Goal: Task Accomplishment & Management: Manage account settings

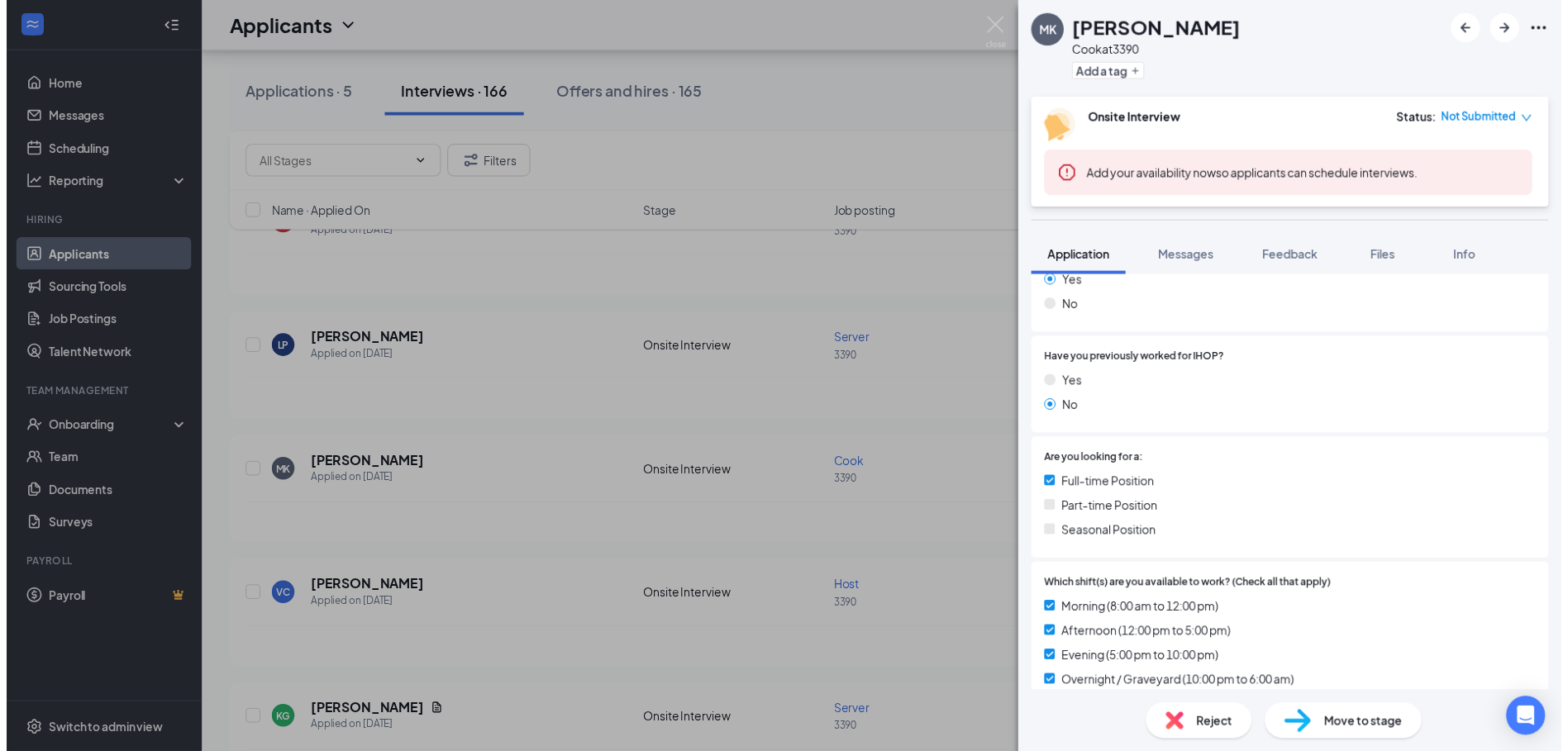
scroll to position [246, 0]
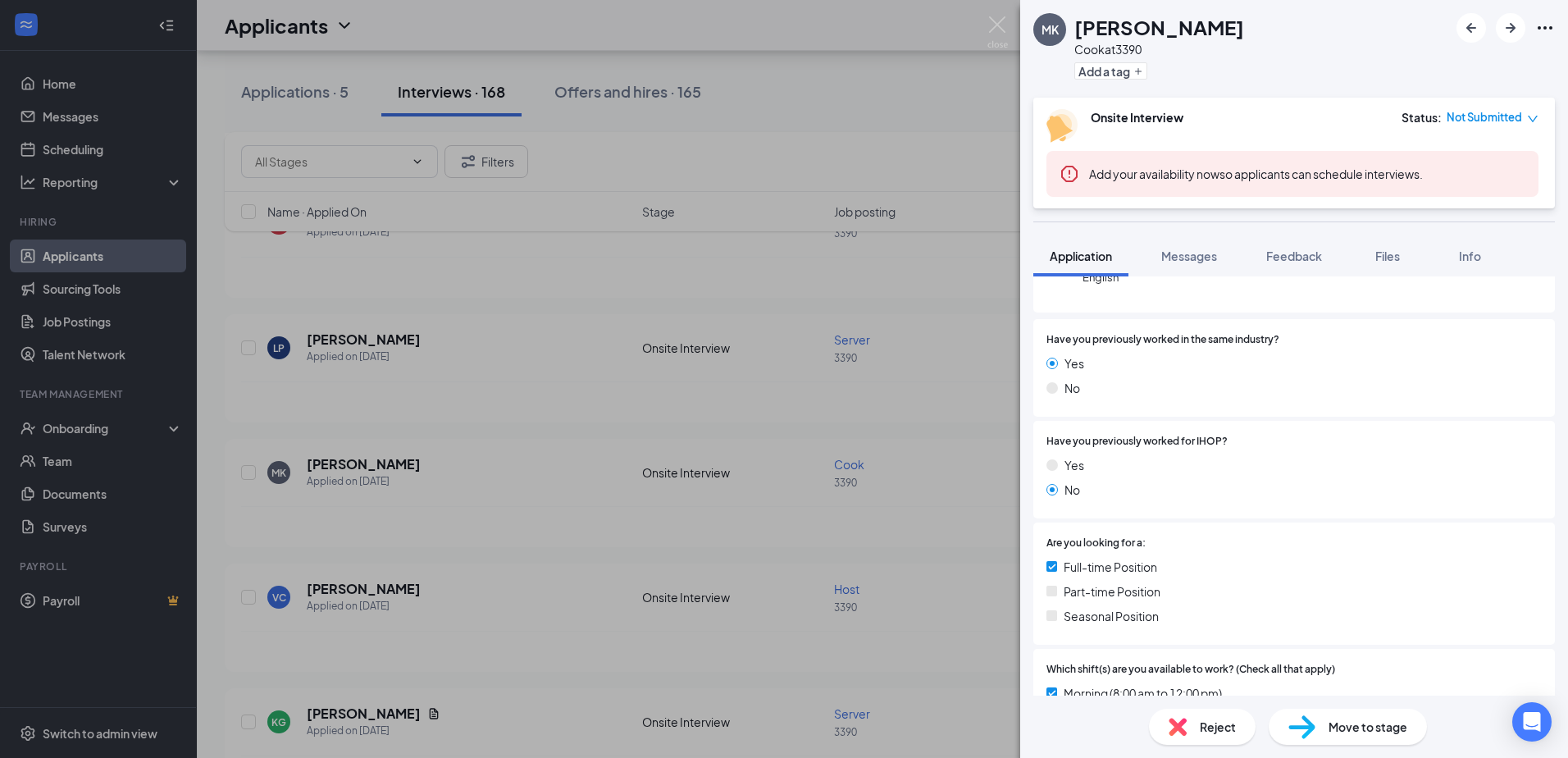
click at [477, 393] on div "MK [PERSON_NAME] at 3390 Add a tag Onsite Interview Status : Not Submitted Add …" at bounding box center [784, 379] width 1568 height 758
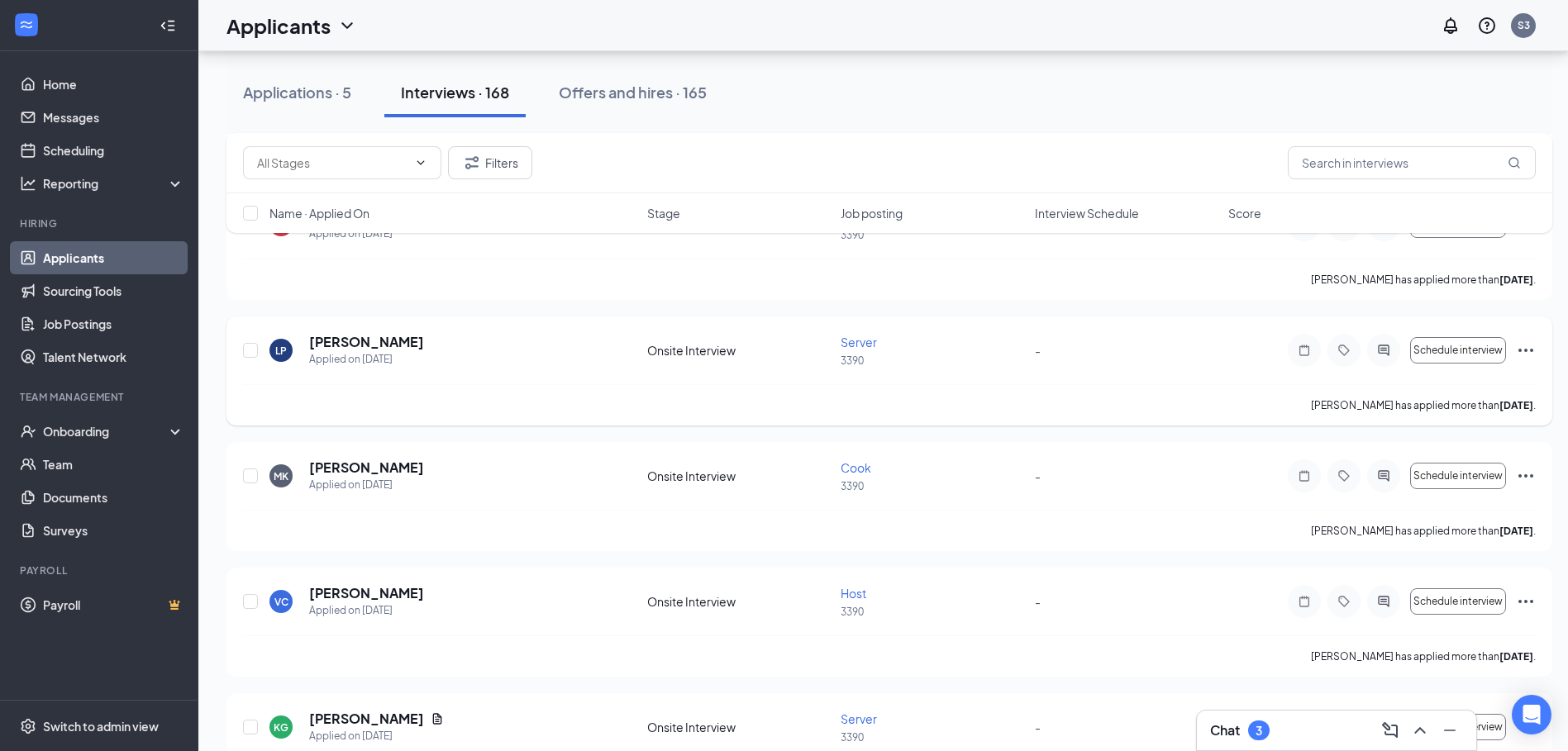
click at [987, 344] on div "Server" at bounding box center [933, 341] width 183 height 16
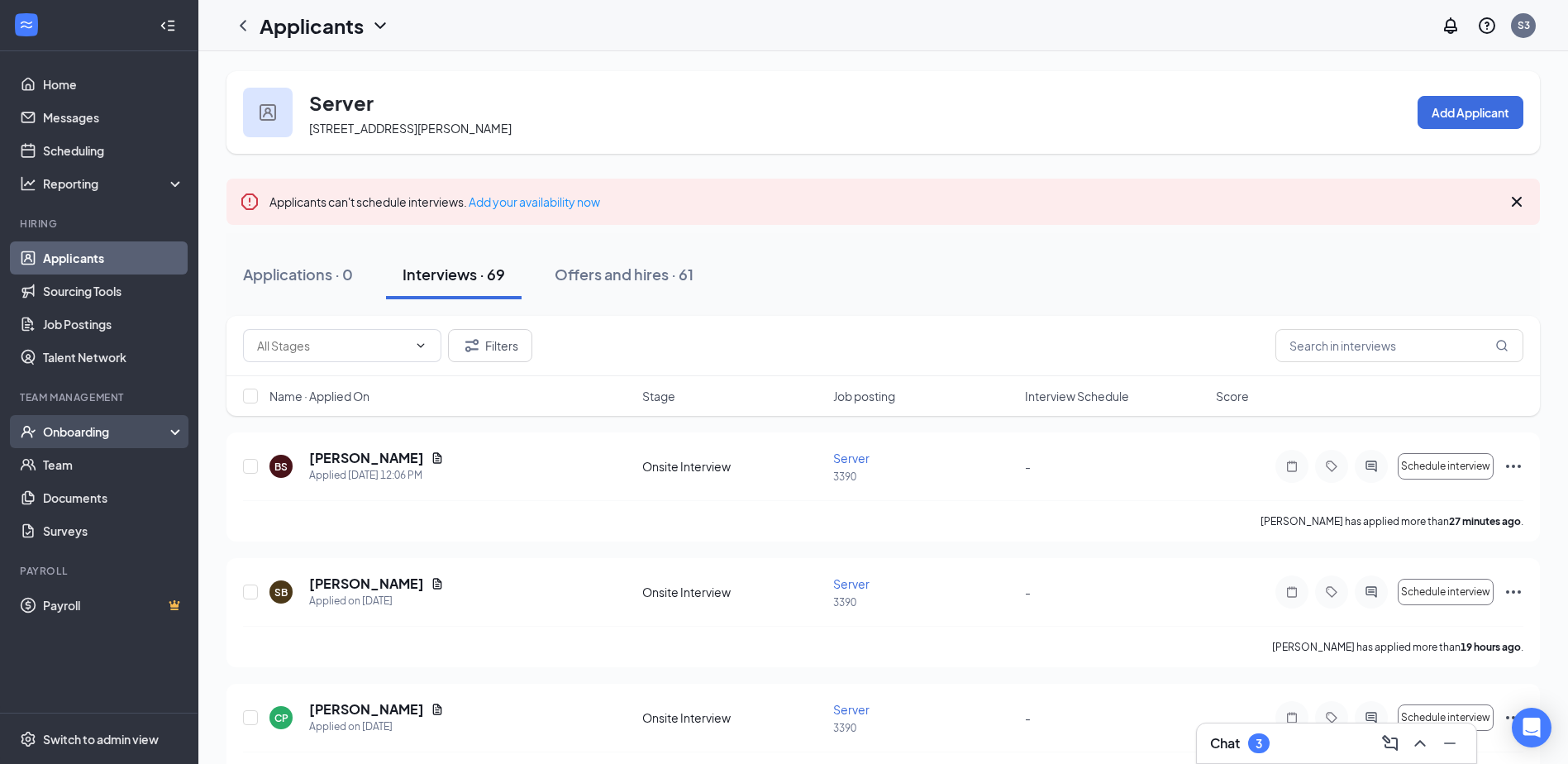
click at [103, 430] on div "Onboarding" at bounding box center [107, 431] width 127 height 16
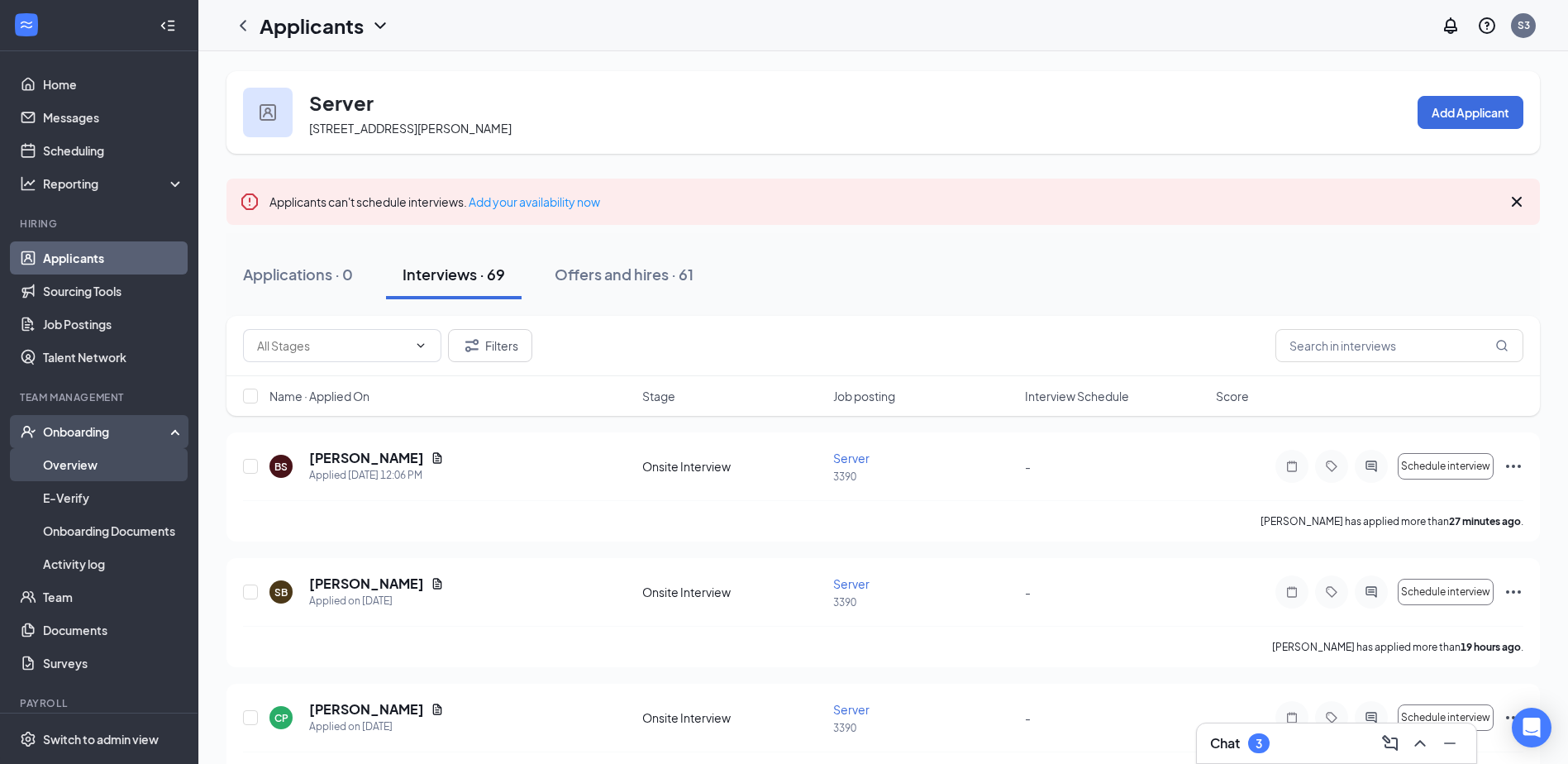
click at [103, 460] on link "Overview" at bounding box center [114, 465] width 142 height 33
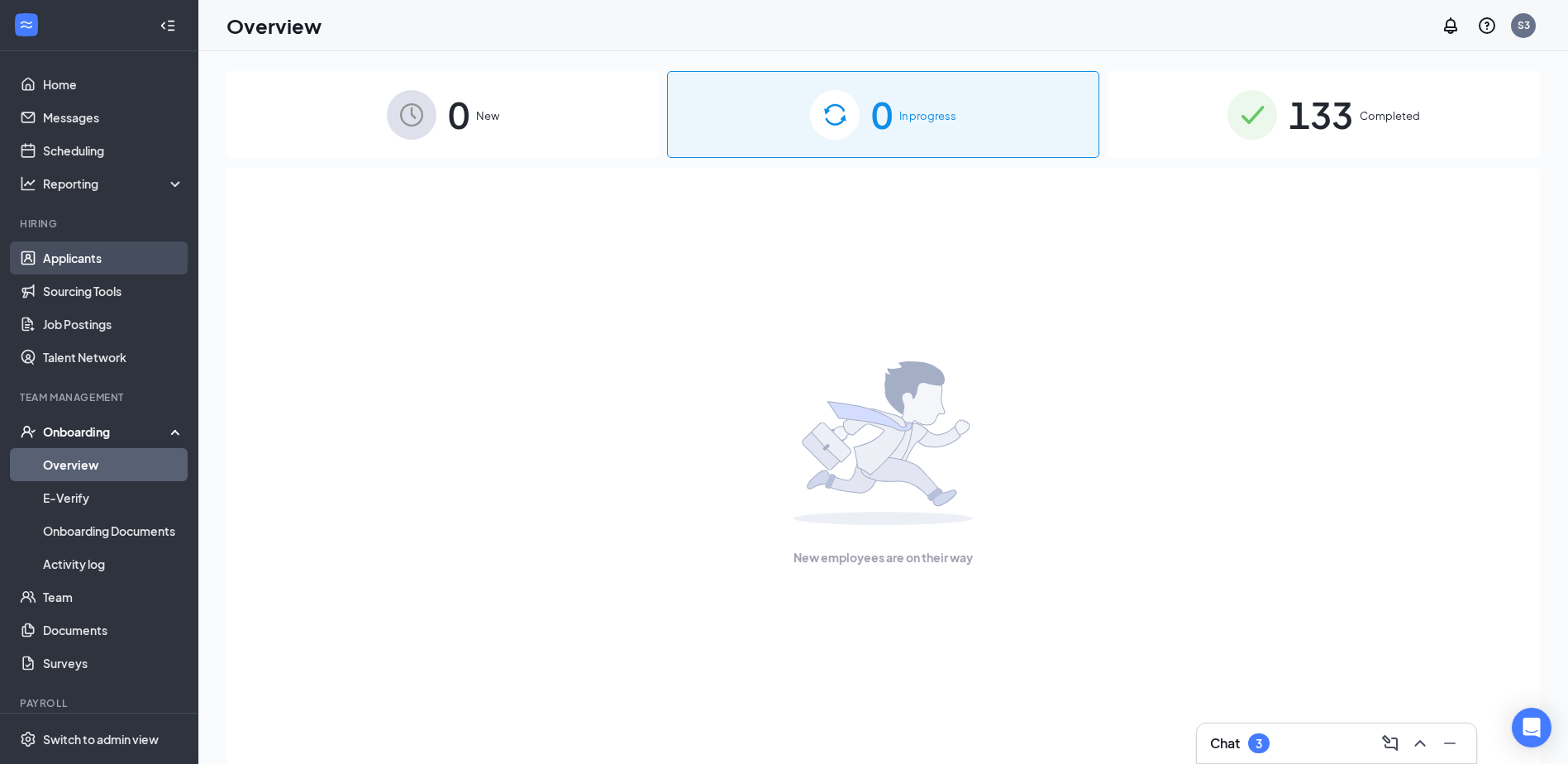
click at [81, 245] on link "Applicants" at bounding box center [114, 258] width 142 height 33
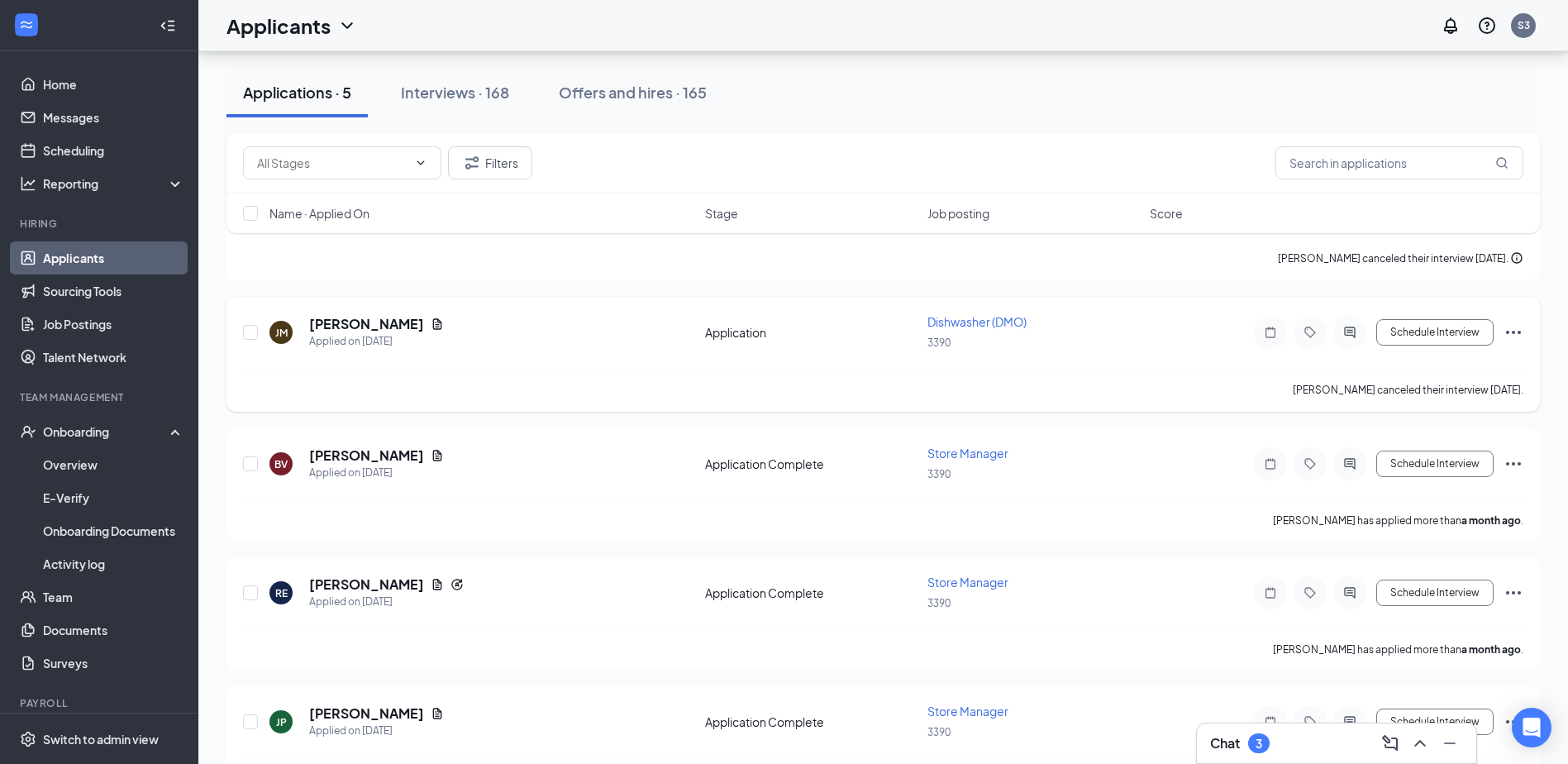
scroll to position [288, 0]
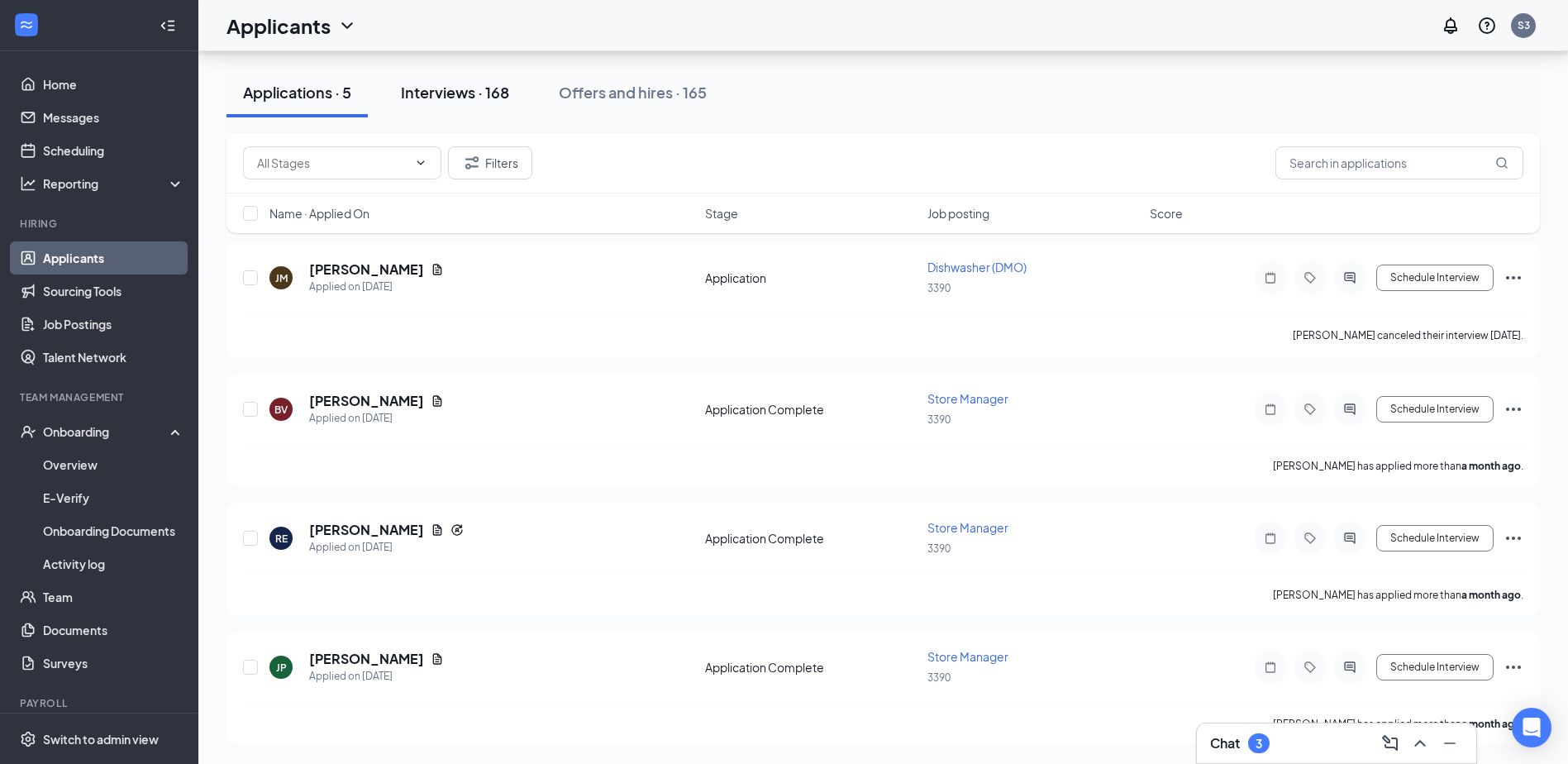
click at [448, 96] on div "Interviews · 168" at bounding box center [455, 92] width 108 height 20
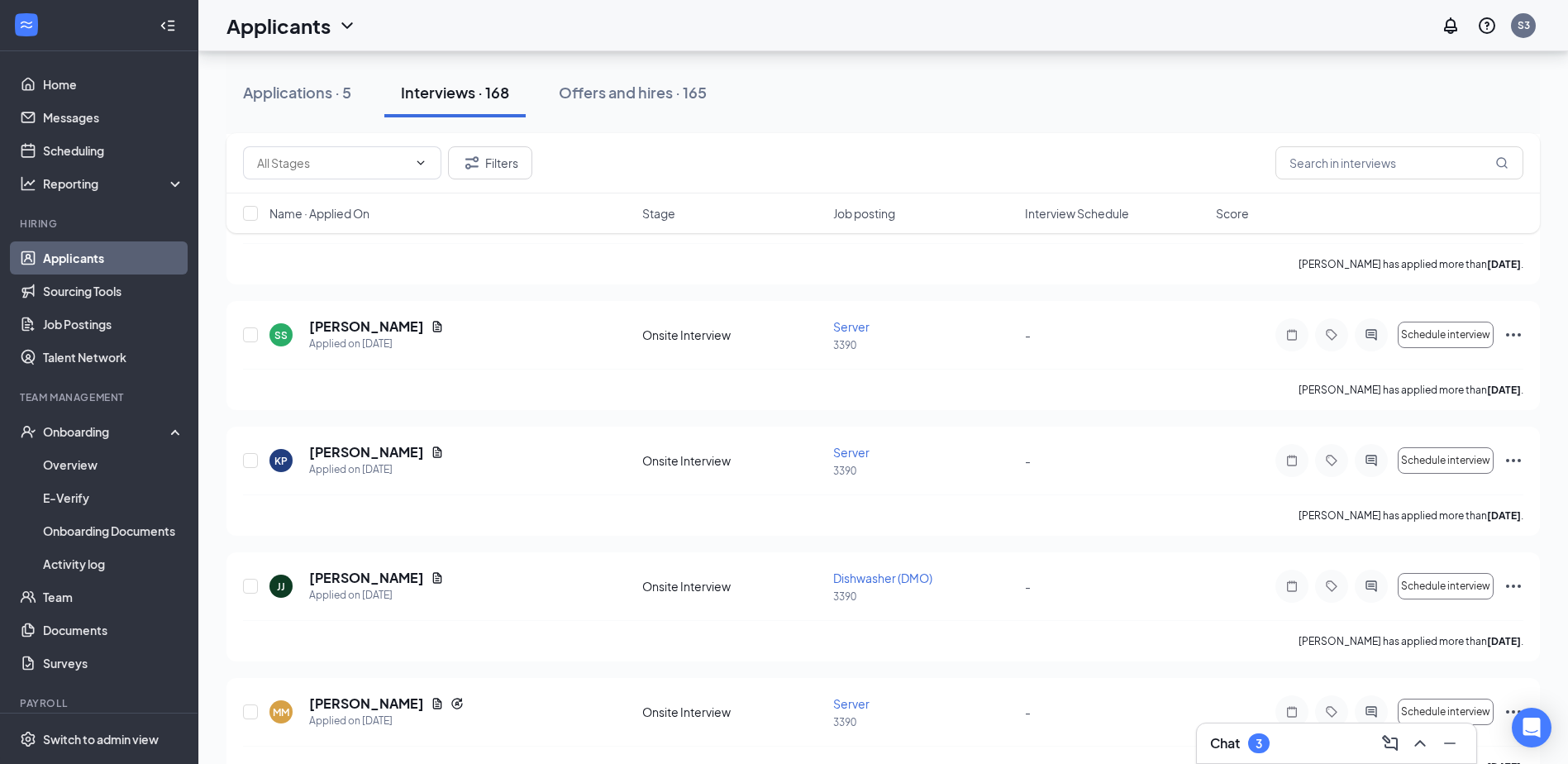
scroll to position [1984, 0]
click at [679, 92] on div "Offers and hires · 165" at bounding box center [632, 92] width 148 height 20
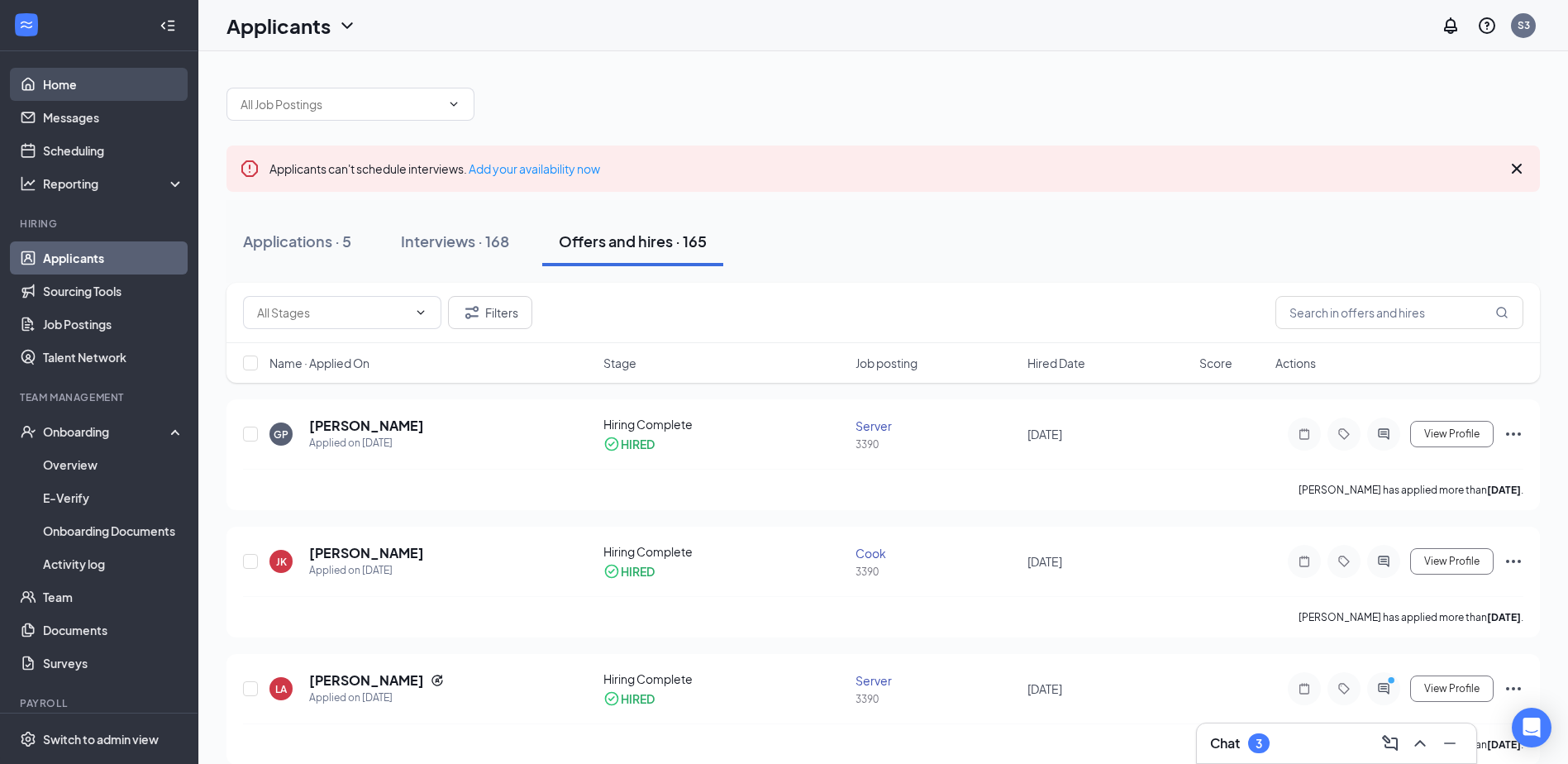
click at [78, 75] on link "Home" at bounding box center [114, 84] width 142 height 33
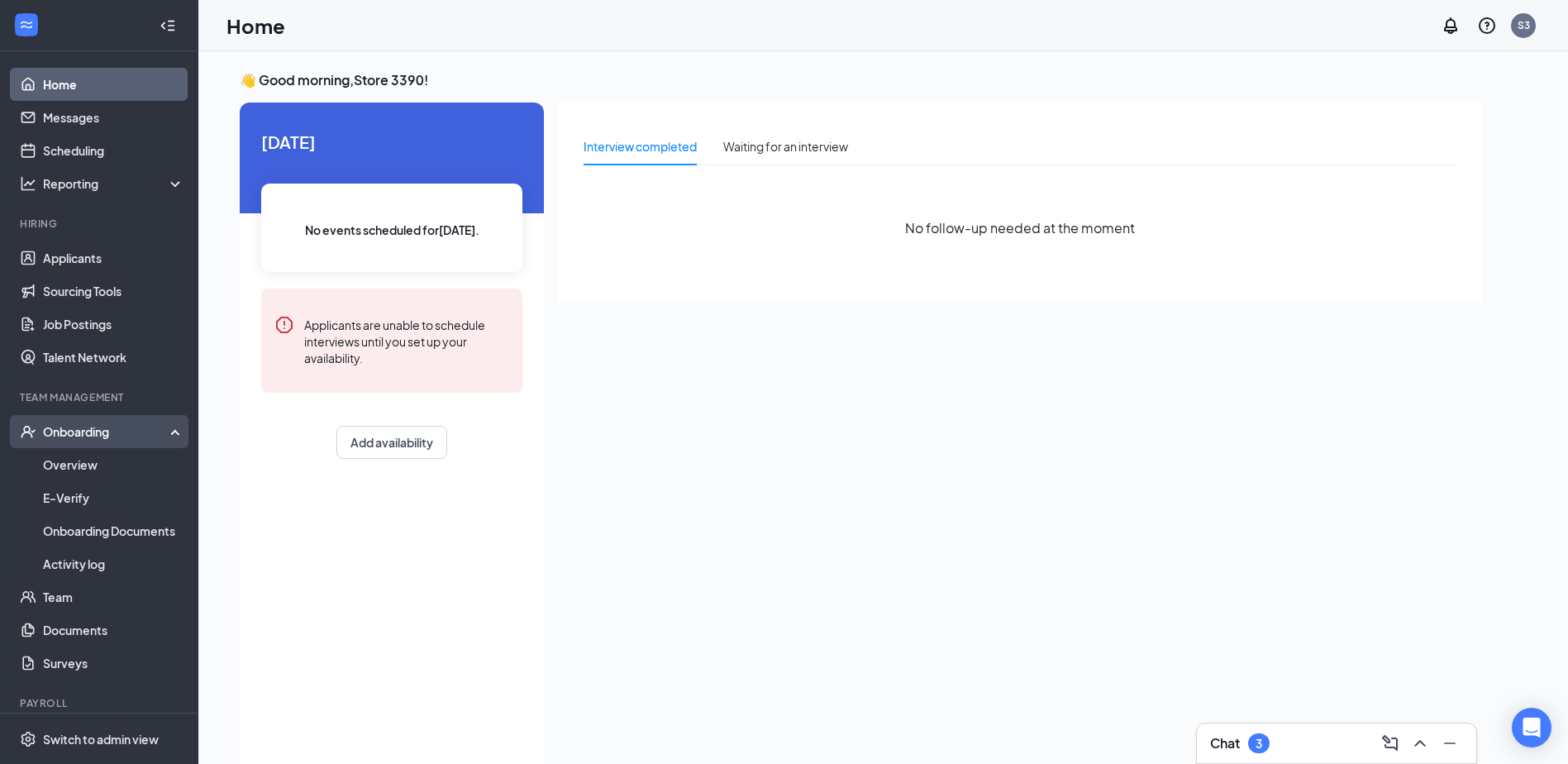
click at [95, 435] on div "Onboarding" at bounding box center [107, 431] width 127 height 16
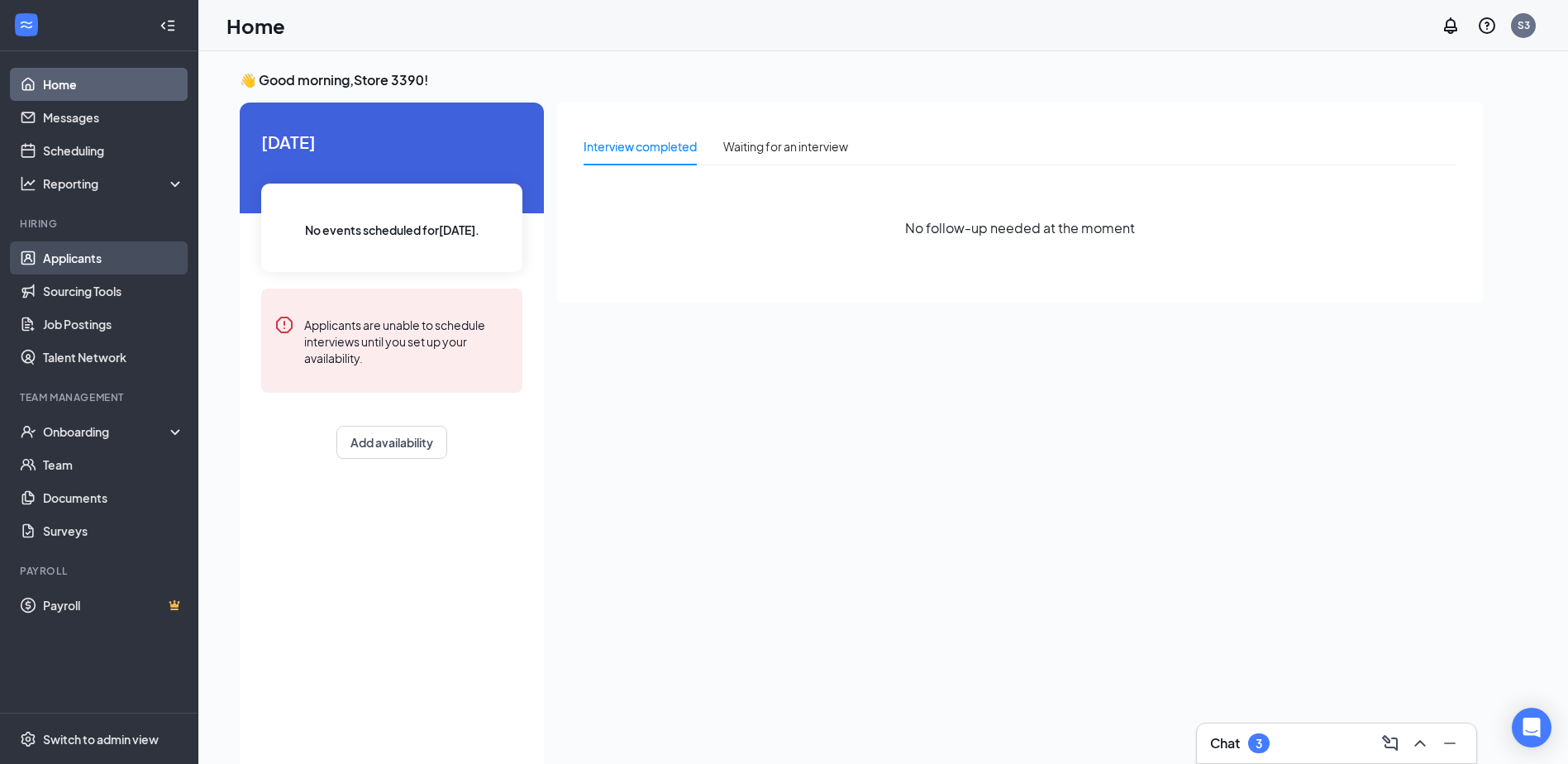
click at [122, 265] on link "Applicants" at bounding box center [114, 258] width 142 height 33
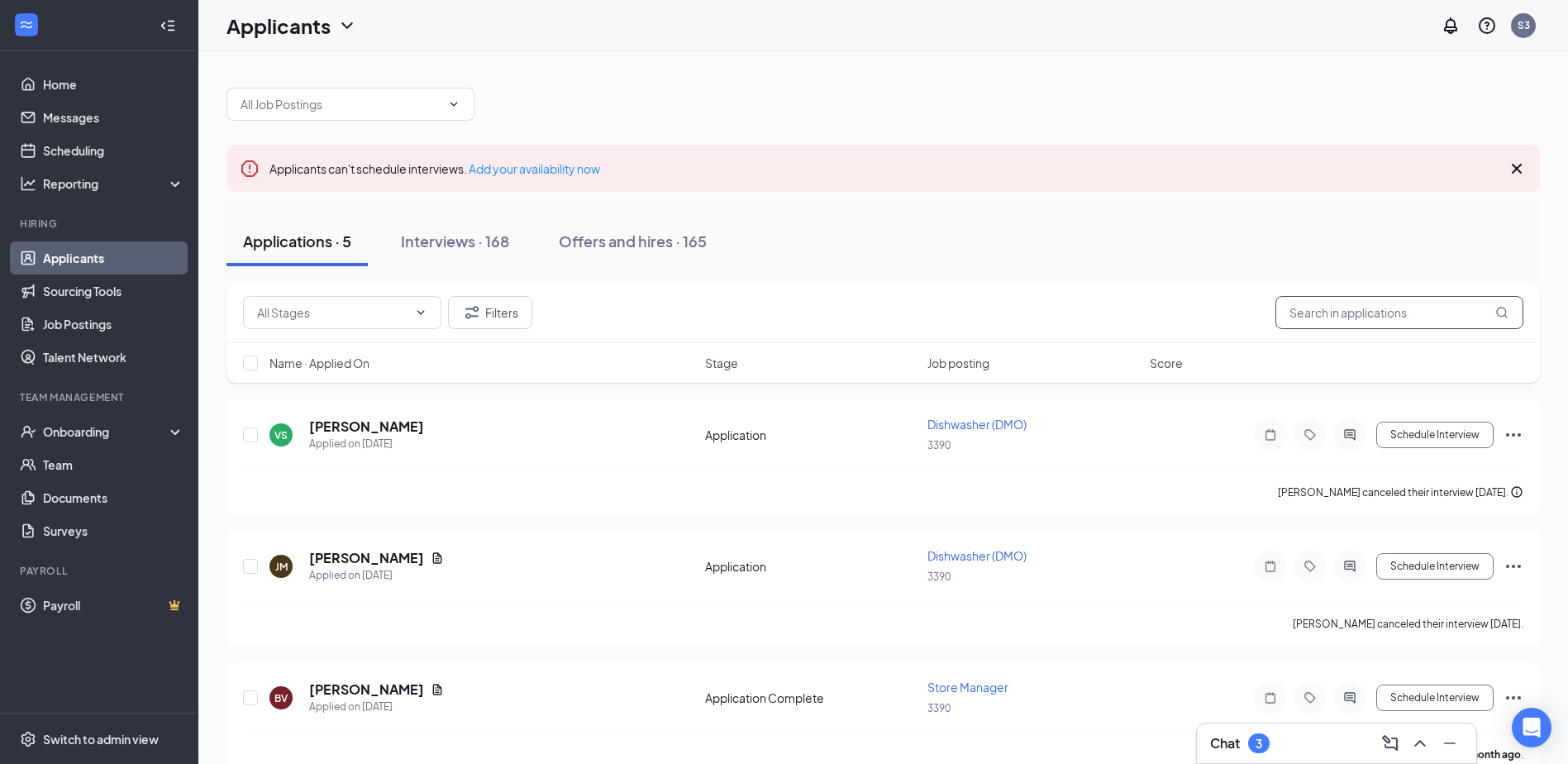
click at [1326, 316] on input "text" at bounding box center [1399, 313] width 248 height 33
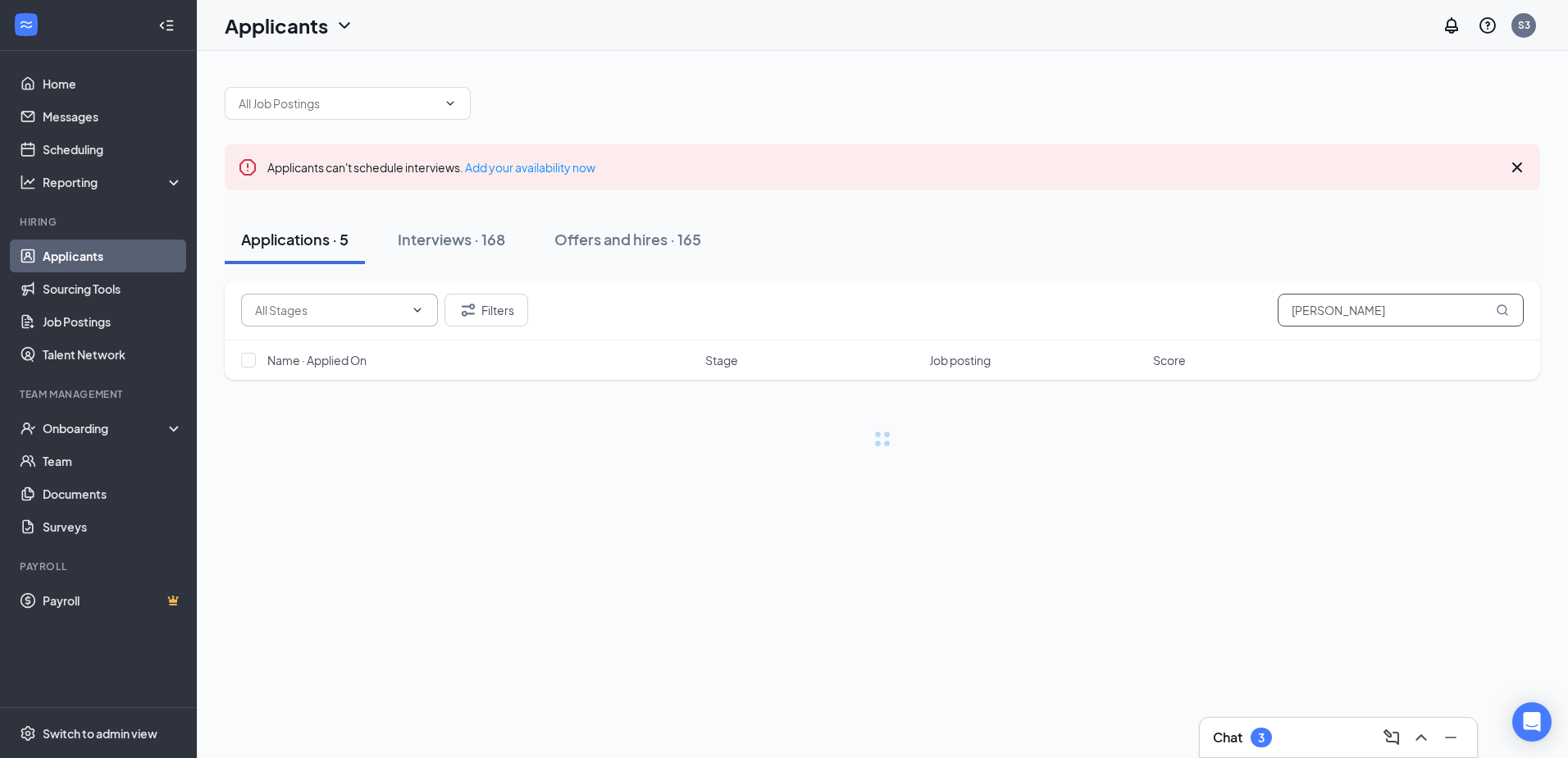
type input "[PERSON_NAME]"
click at [359, 300] on span at bounding box center [340, 310] width 197 height 33
click at [412, 307] on icon "ChevronDown" at bounding box center [417, 310] width 13 height 13
click at [497, 221] on button "Interviews · 1 / 168" at bounding box center [483, 239] width 158 height 49
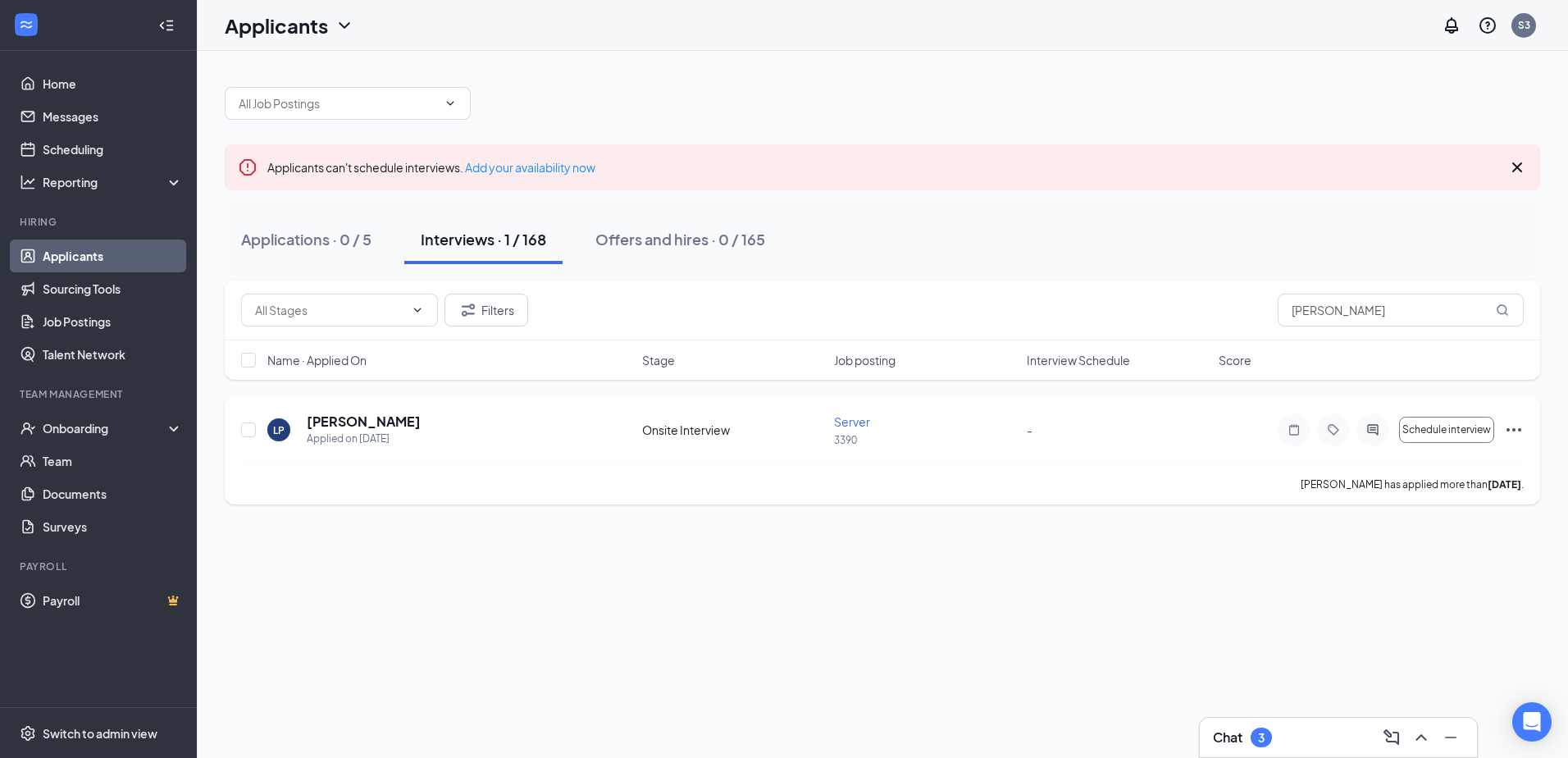
click at [1512, 422] on icon "Ellipses" at bounding box center [1513, 430] width 20 height 20
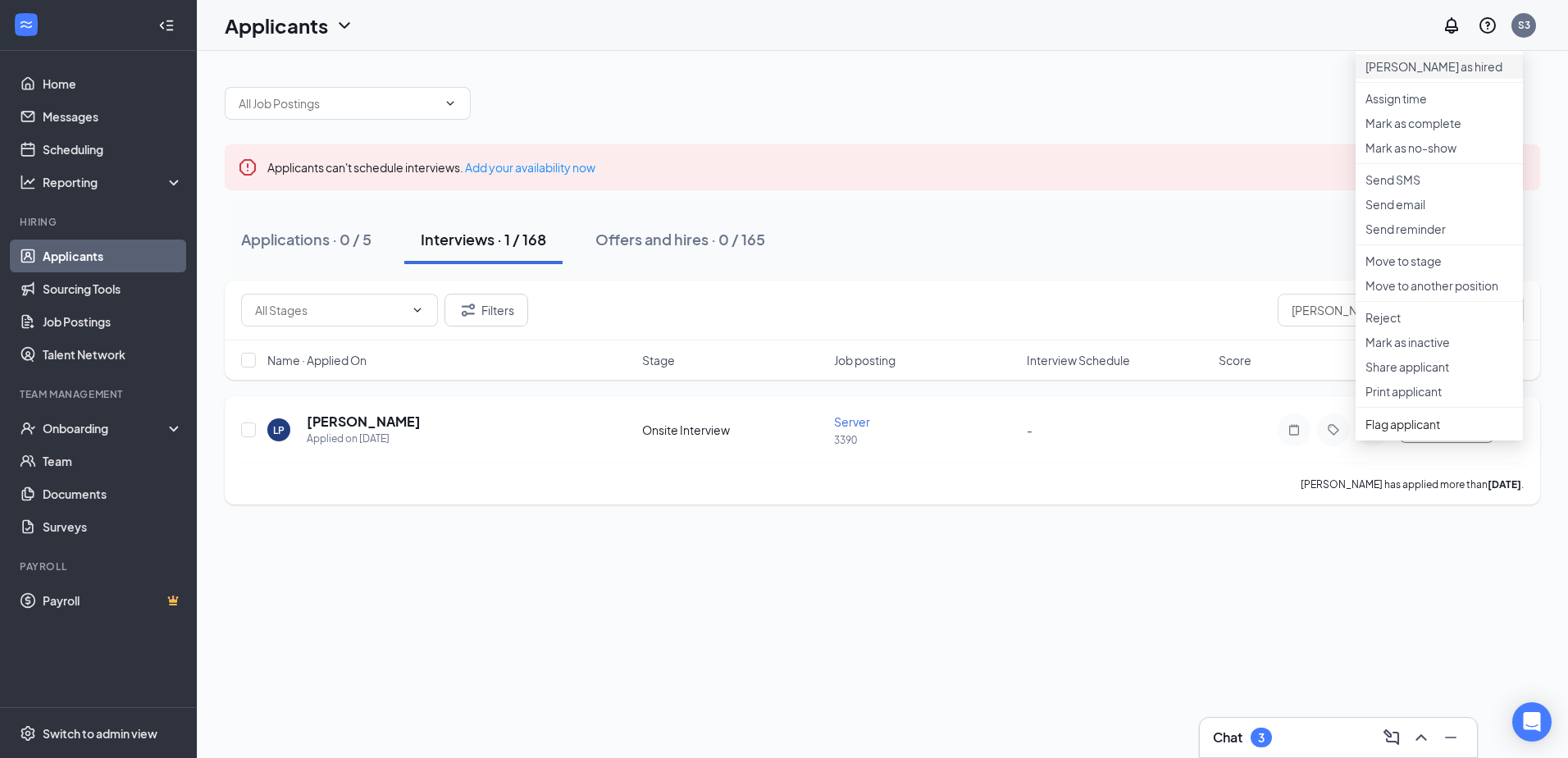
click at [1427, 73] on p "[PERSON_NAME] as hired" at bounding box center [1439, 66] width 147 height 16
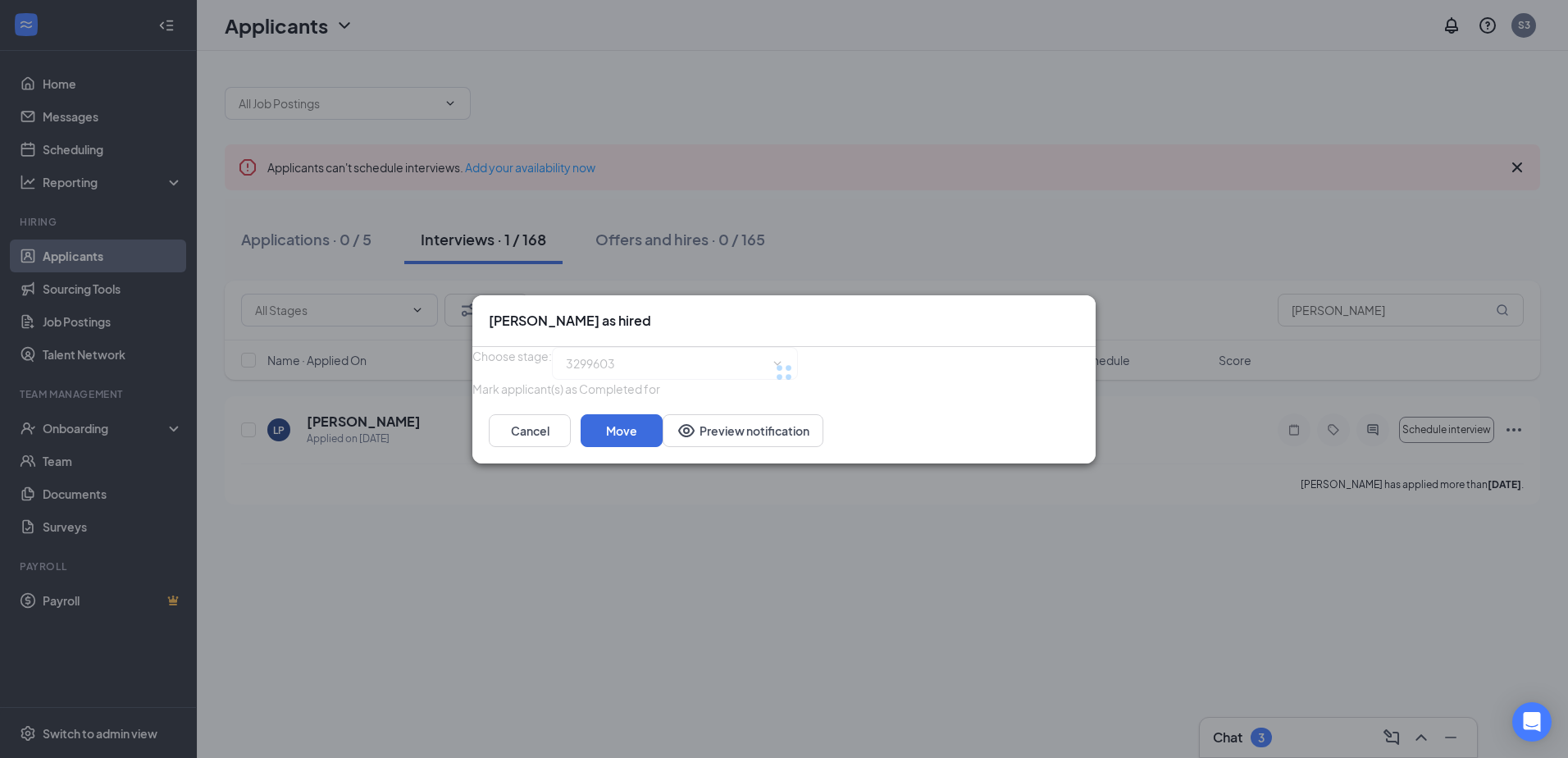
type input "Hiring Complete (final stage)"
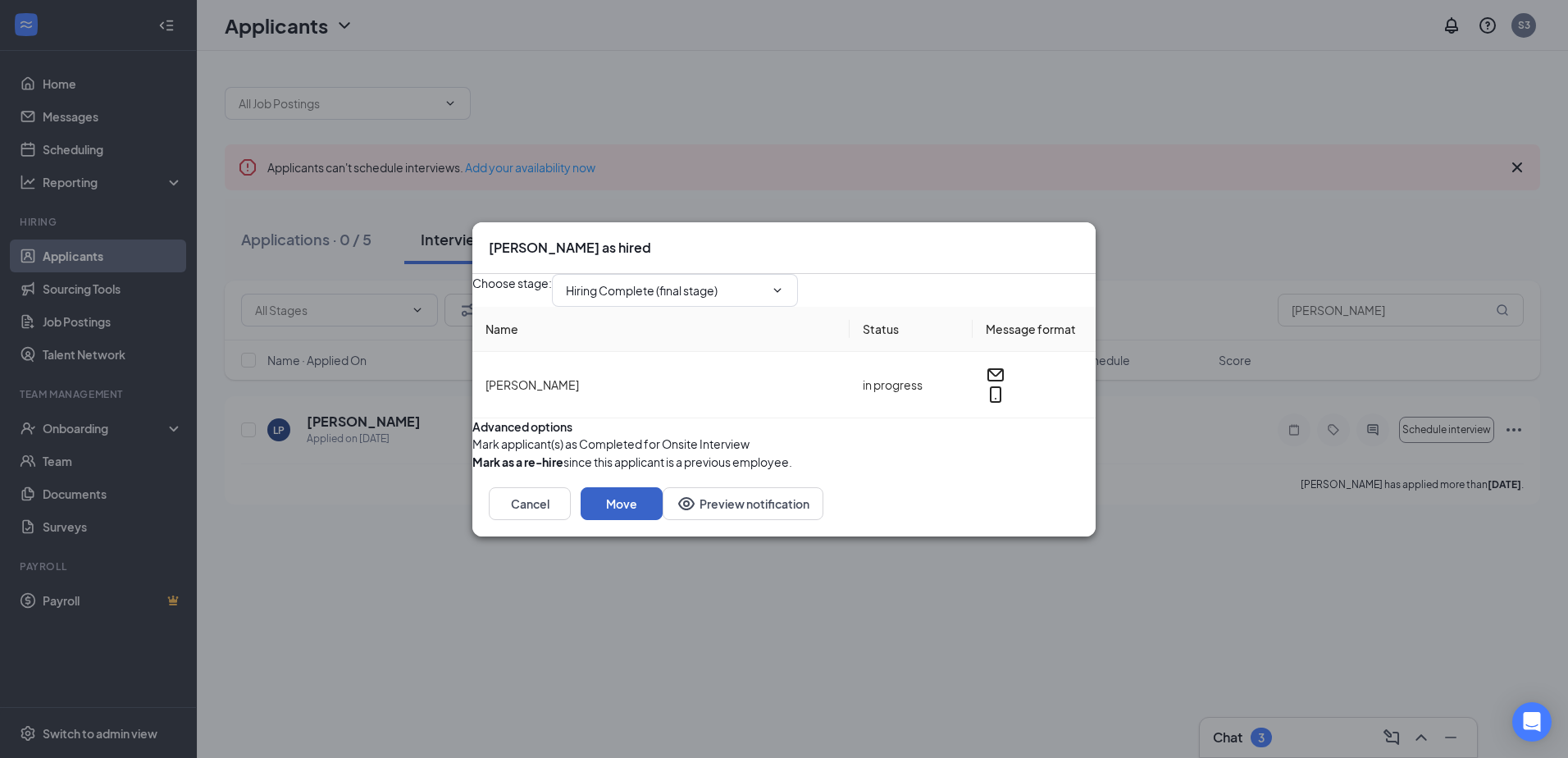
click at [663, 520] on button "Move" at bounding box center [622, 503] width 82 height 33
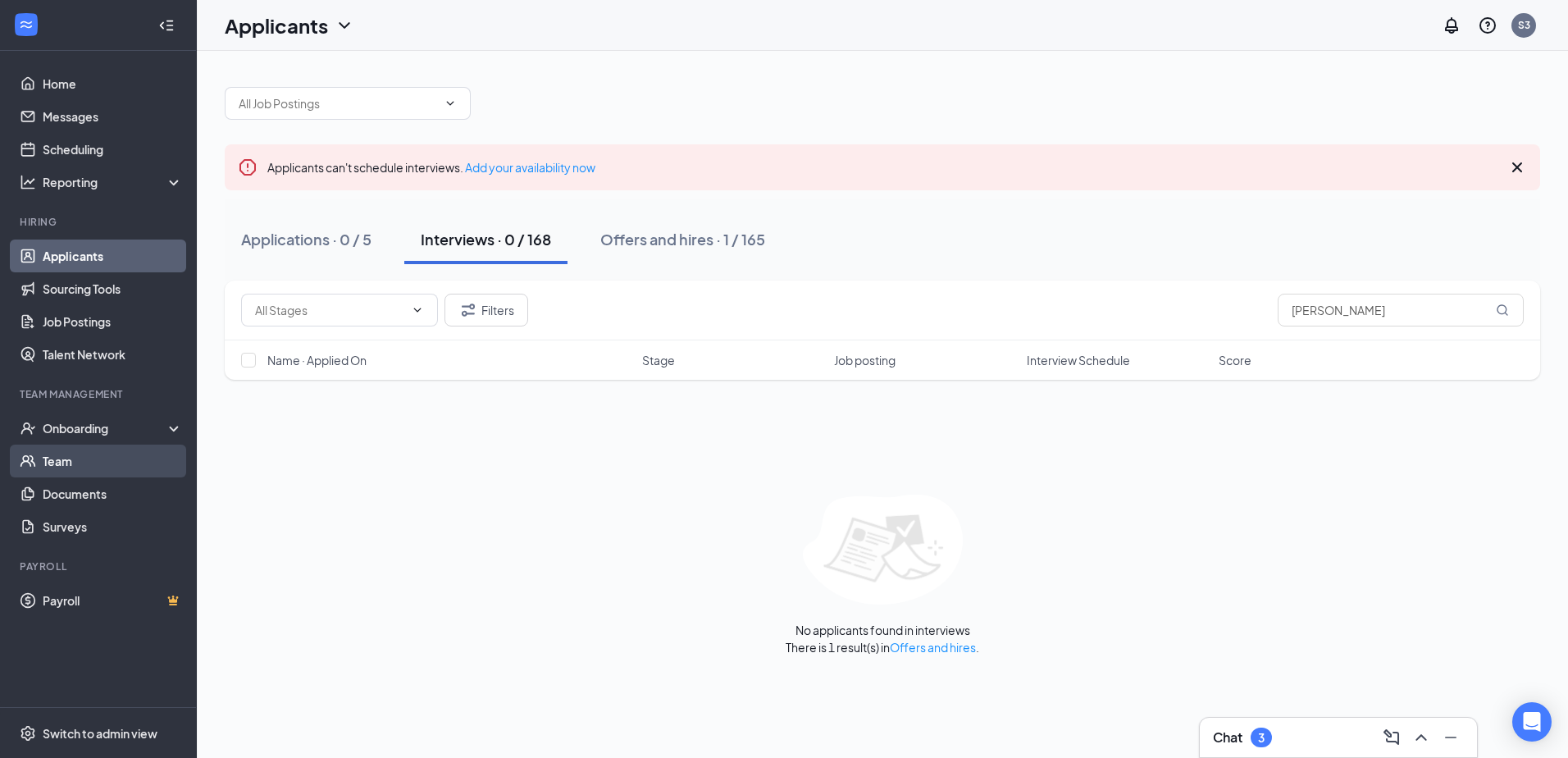
click at [79, 464] on link "Team" at bounding box center [113, 461] width 141 height 33
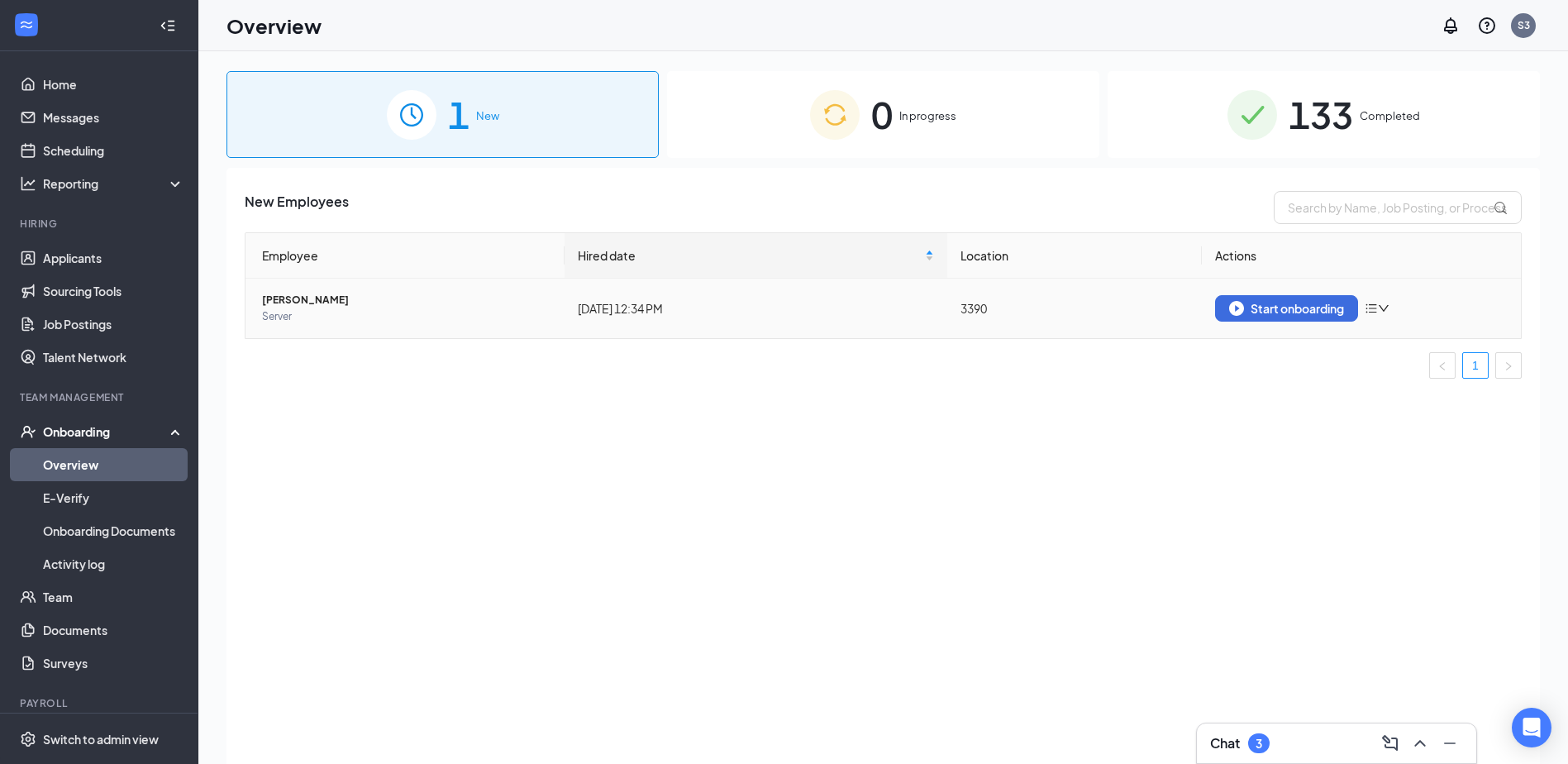
click at [325, 304] on span "[PERSON_NAME]" at bounding box center [407, 300] width 289 height 16
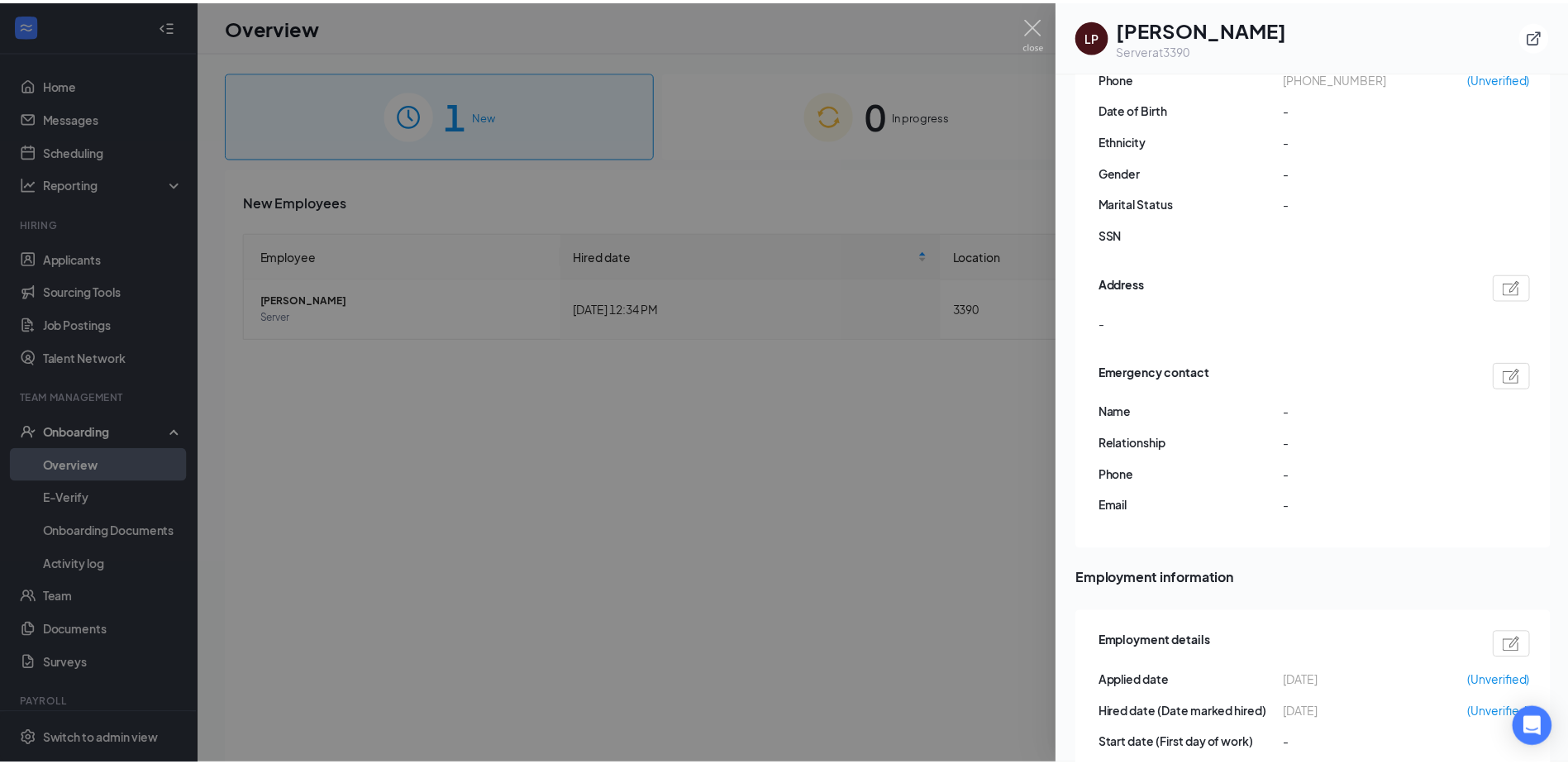
scroll to position [331, 0]
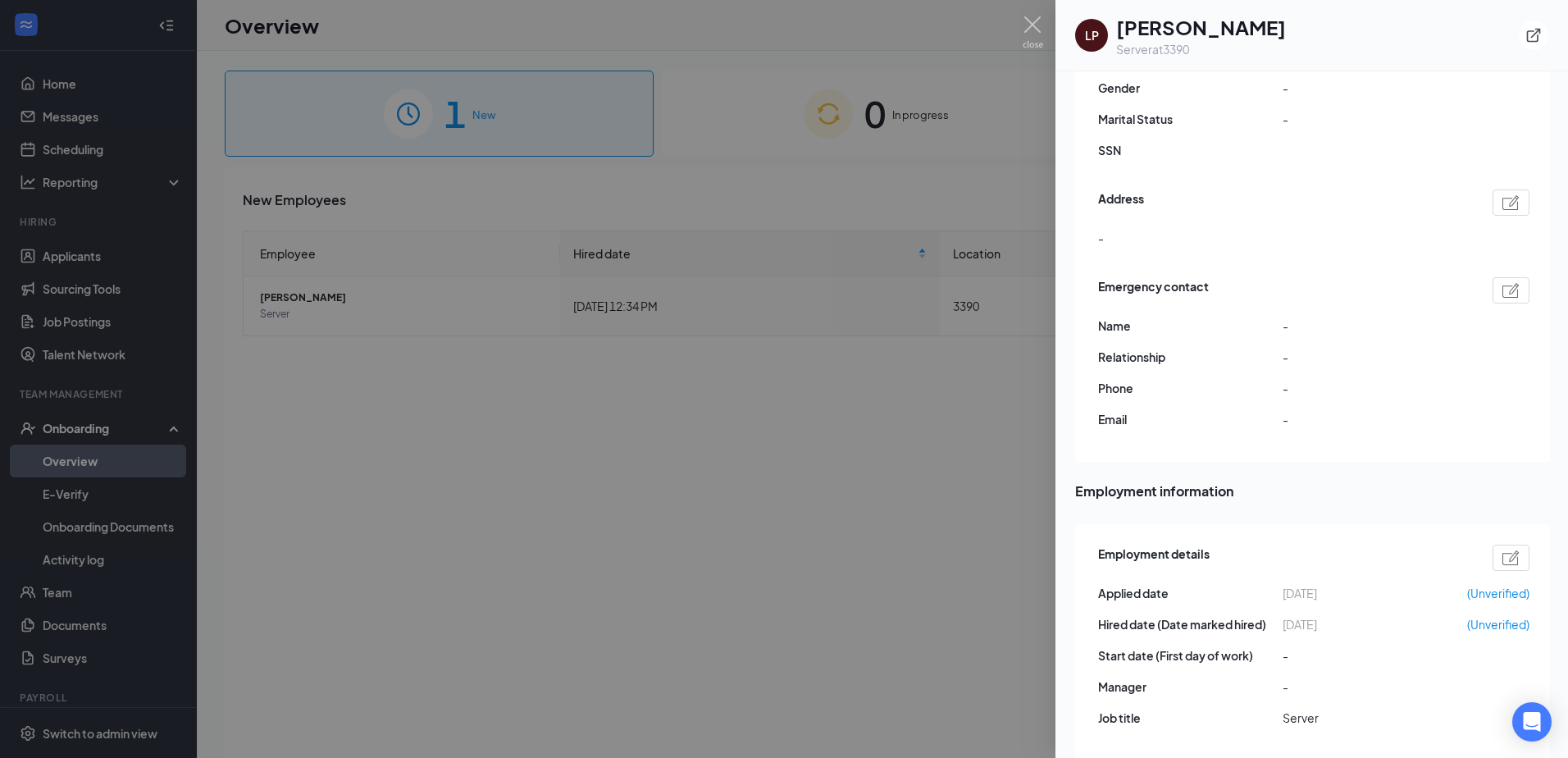
click at [911, 485] on div at bounding box center [784, 379] width 1568 height 758
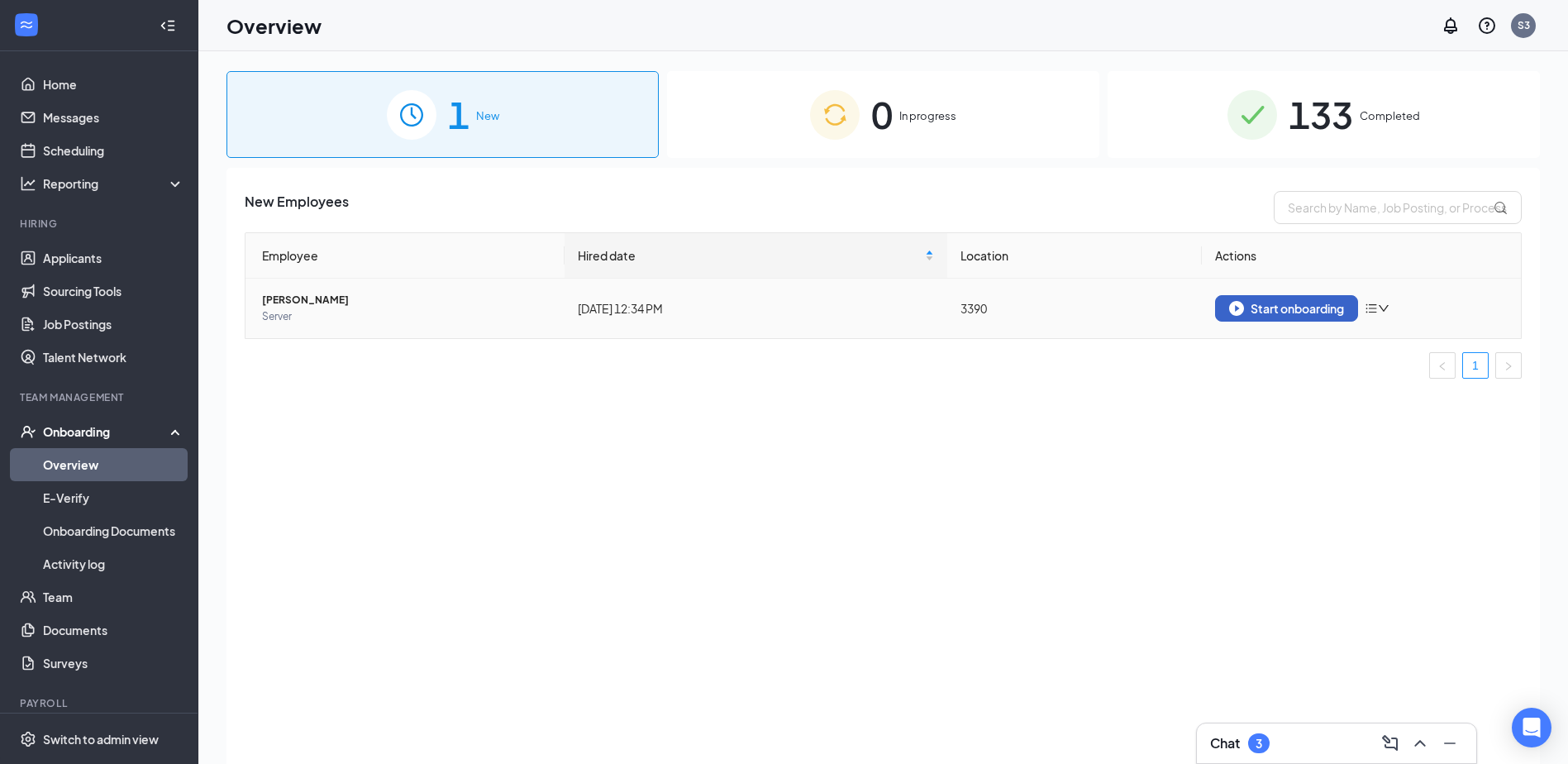
click at [1294, 319] on button "Start onboarding" at bounding box center [1286, 308] width 143 height 26
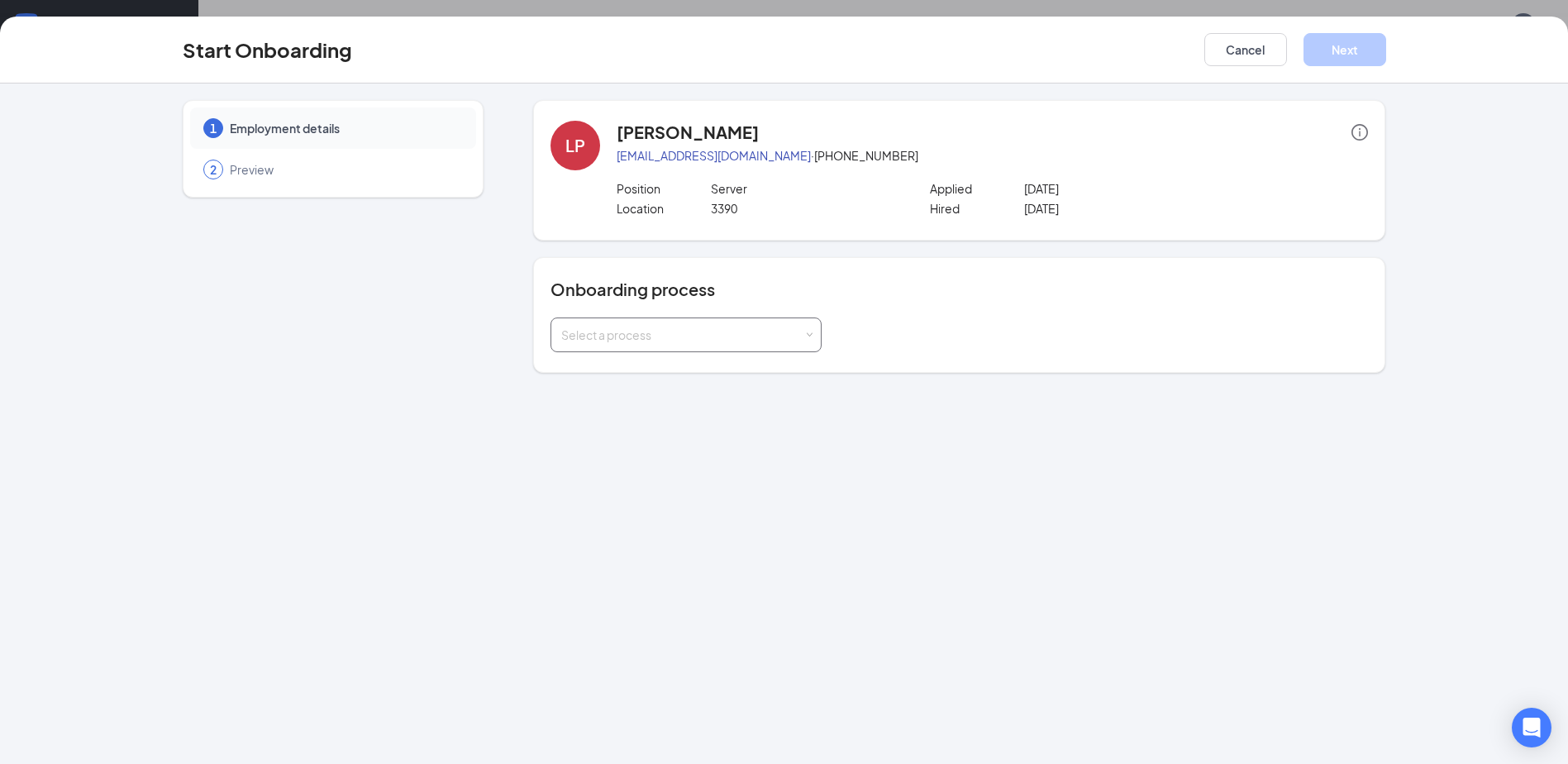
click at [781, 337] on div "Select a process" at bounding box center [682, 335] width 242 height 16
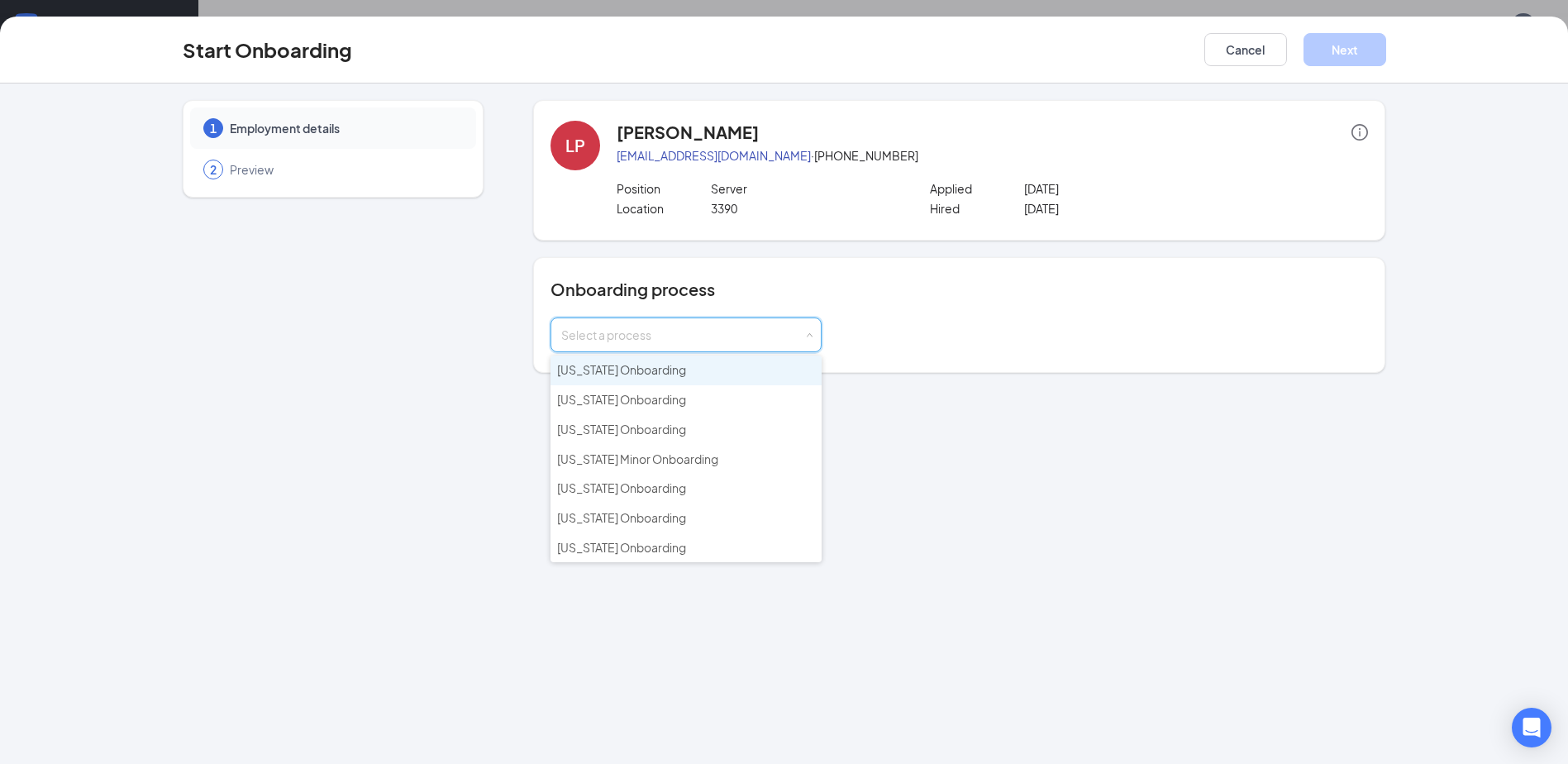
click at [750, 366] on li "Arizona Onboarding" at bounding box center [686, 370] width 271 height 30
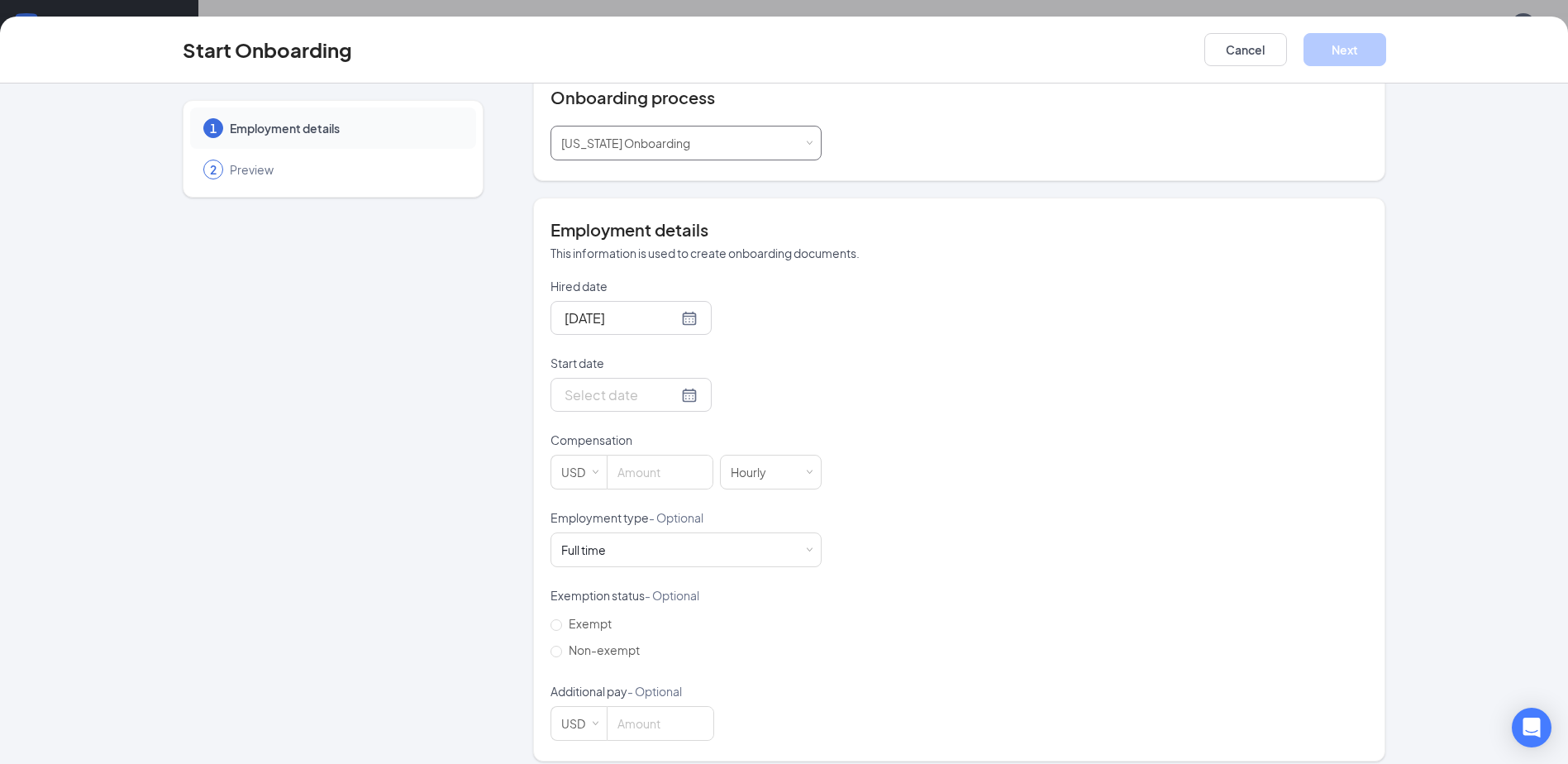
scroll to position [205, 0]
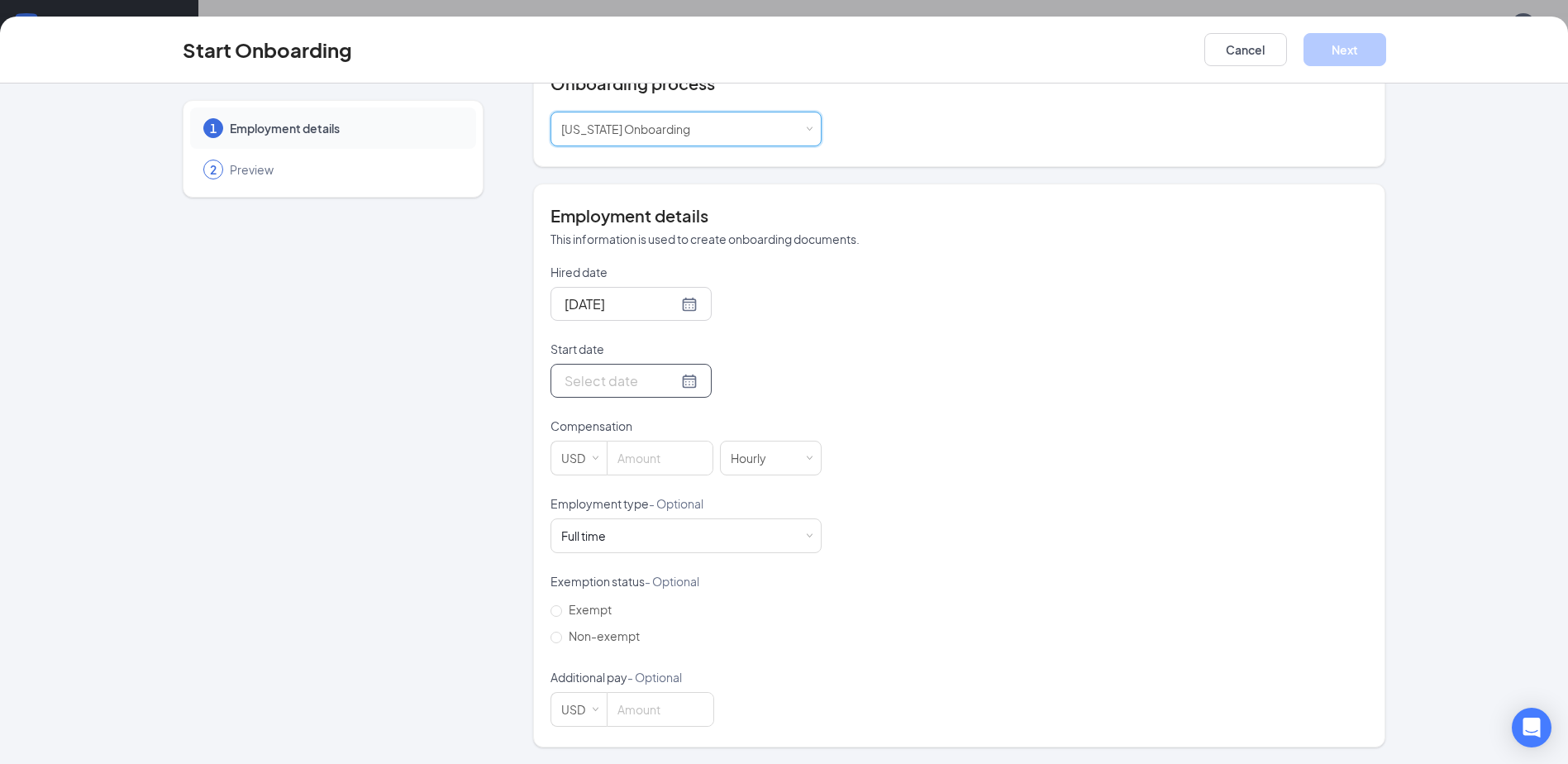
click at [605, 376] on input "Start date" at bounding box center [620, 380] width 113 height 20
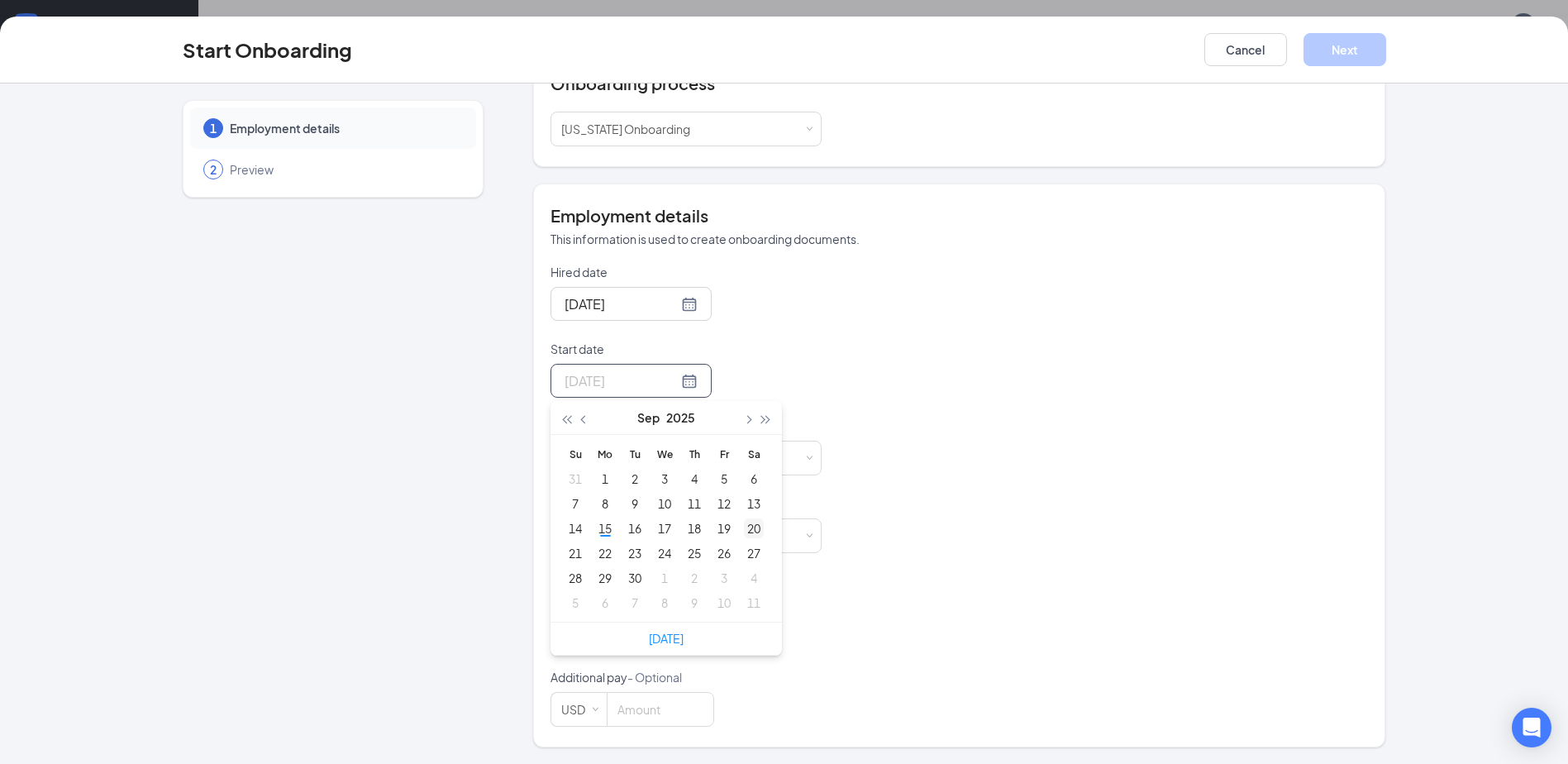
type input "Sep 20, 2025"
click at [743, 520] on div "20" at bounding box center [753, 528] width 20 height 20
click at [647, 454] on input at bounding box center [660, 458] width 105 height 33
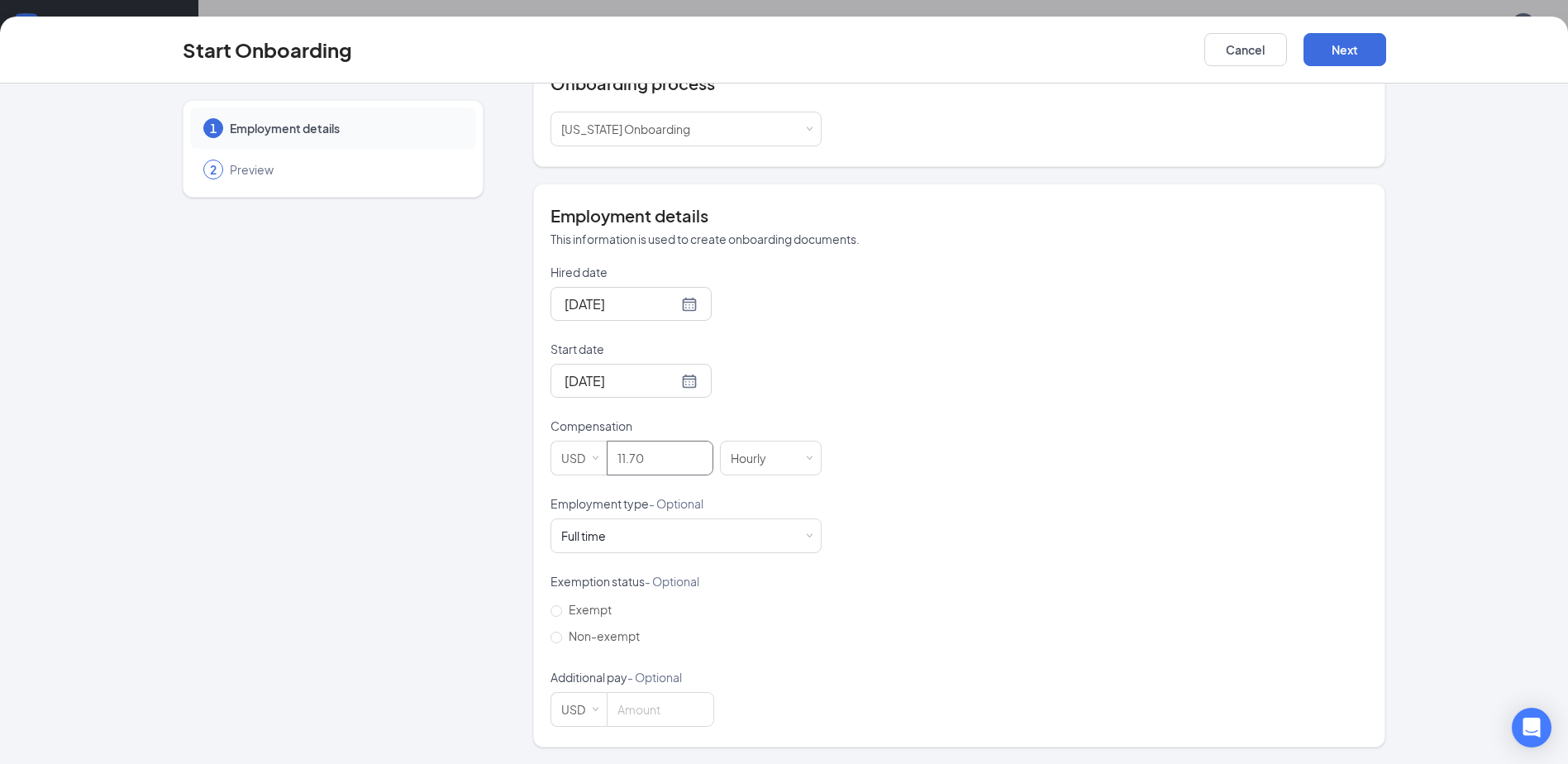
scroll to position [74, 0]
type input "11.7"
click at [551, 638] on input "Non-exempt" at bounding box center [556, 638] width 12 height 12
radio input "true"
click at [657, 708] on input at bounding box center [661, 709] width 106 height 33
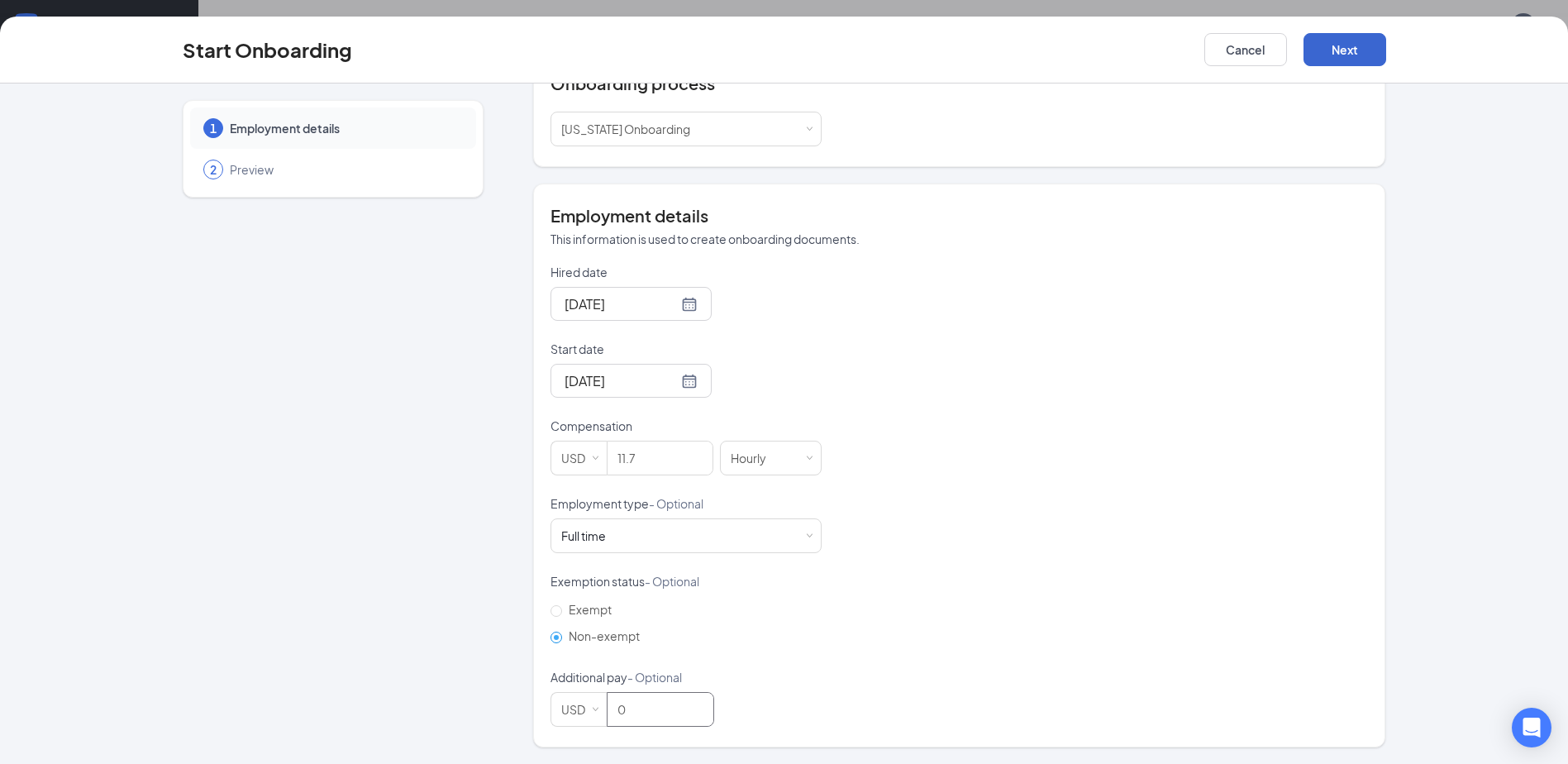
type input "0"
click at [1321, 35] on button "Next" at bounding box center [1345, 49] width 83 height 33
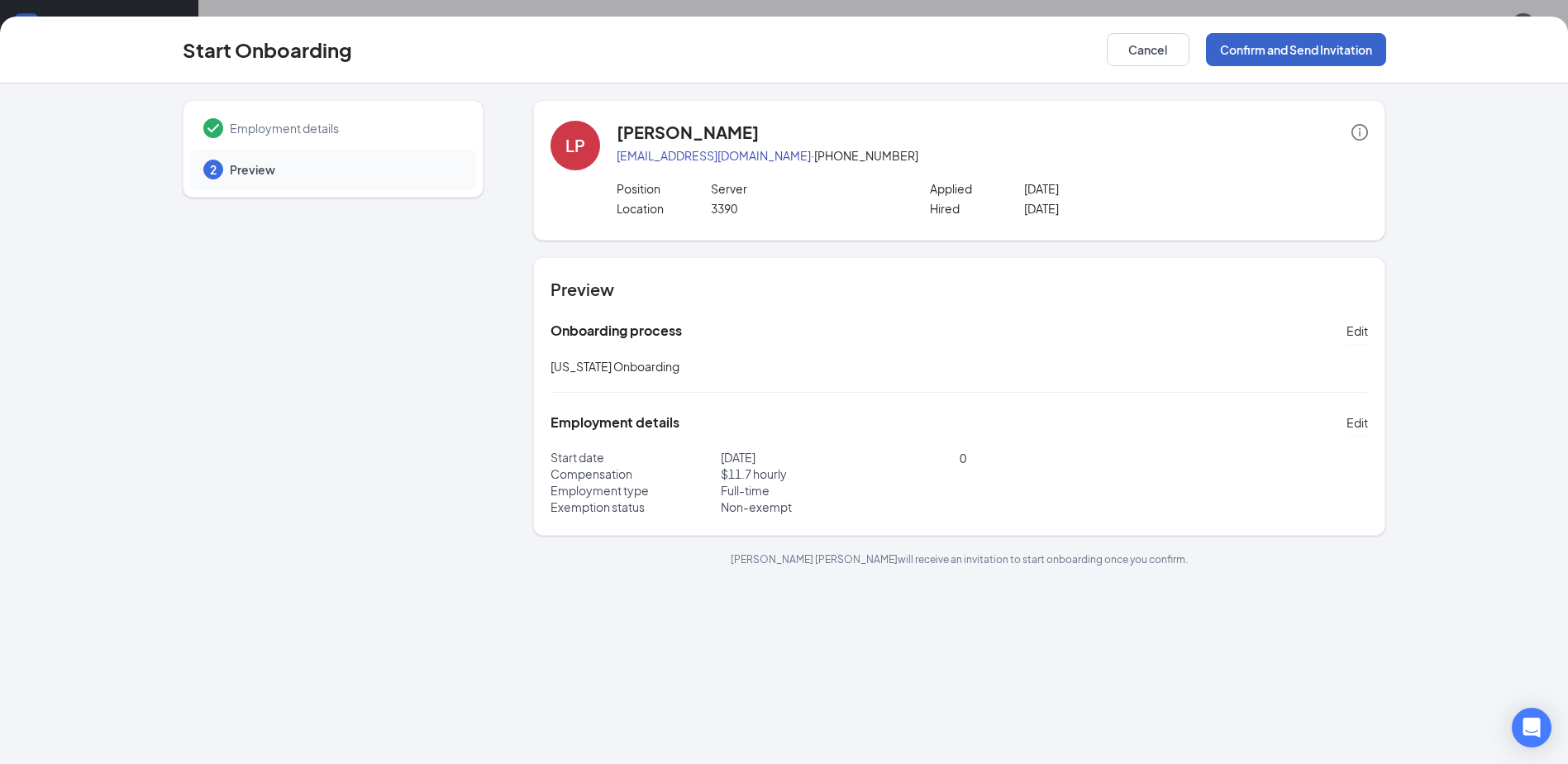
click at [1336, 50] on button "Confirm and Send Invitation" at bounding box center [1296, 49] width 180 height 33
